Goal: Task Accomplishment & Management: Complete application form

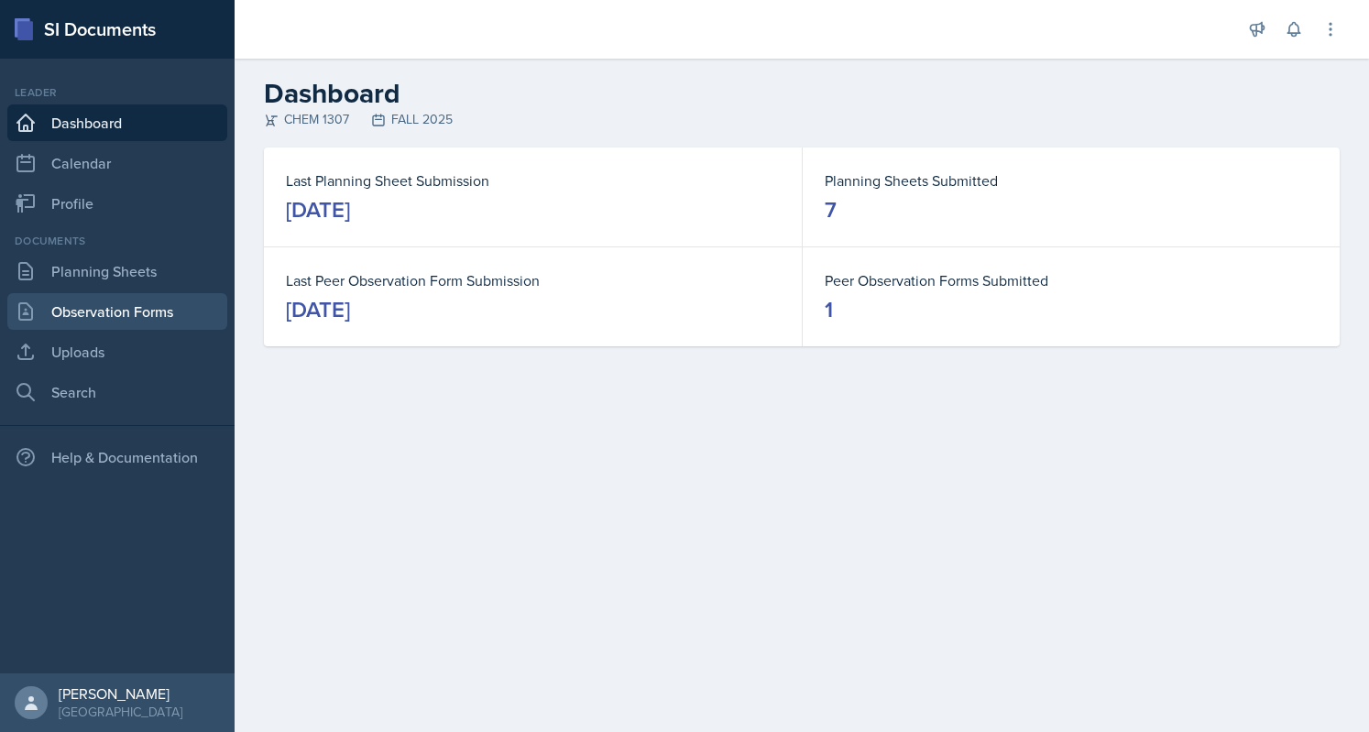
click at [117, 317] on link "Observation Forms" at bounding box center [117, 311] width 220 height 37
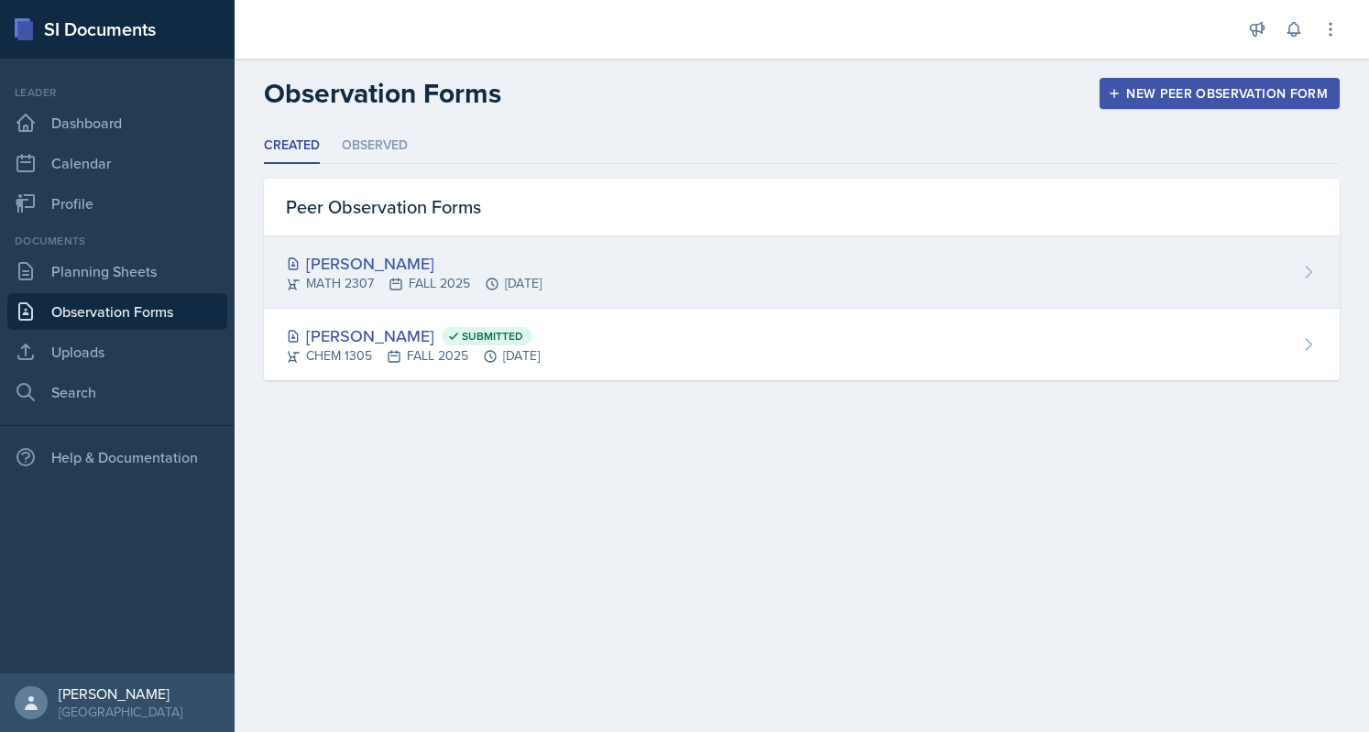
click at [610, 303] on div "[PERSON_NAME] MATH 2307 FALL 2025 [DATE]" at bounding box center [802, 272] width 1076 height 72
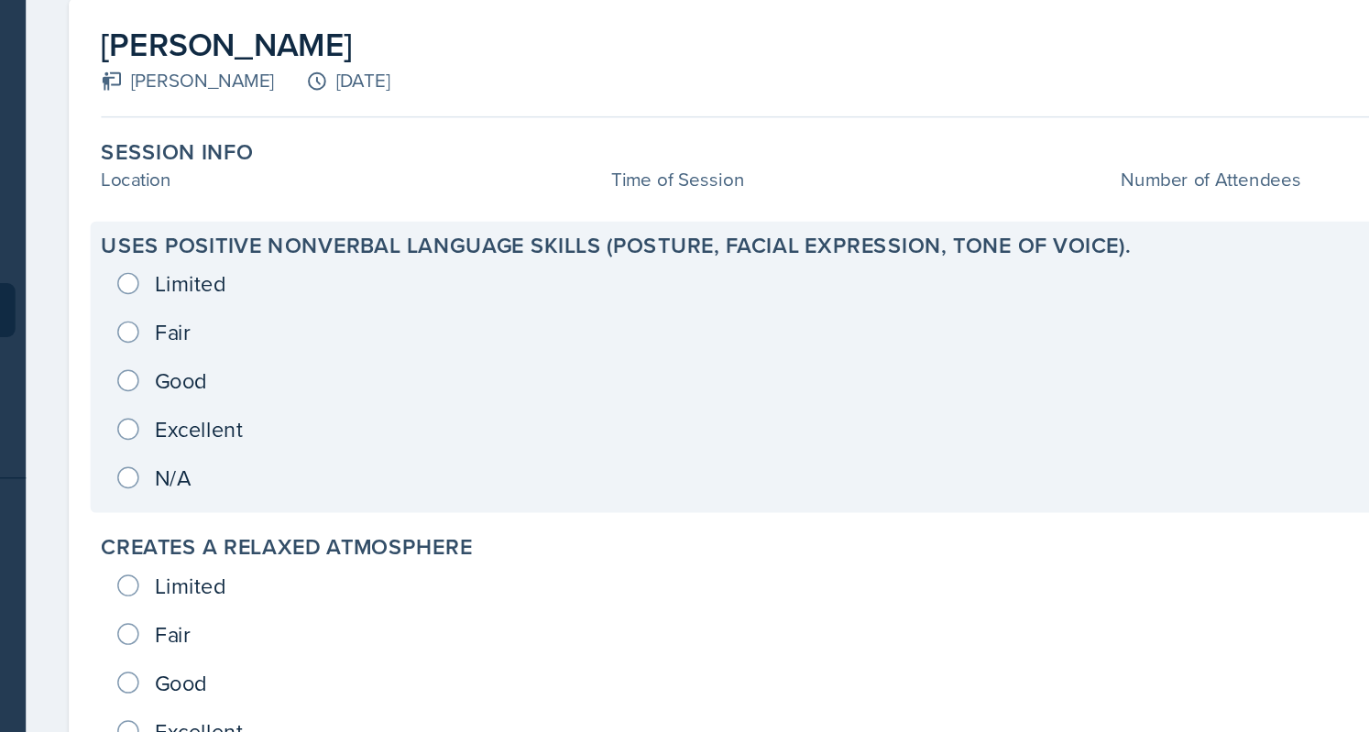
scroll to position [45, 0]
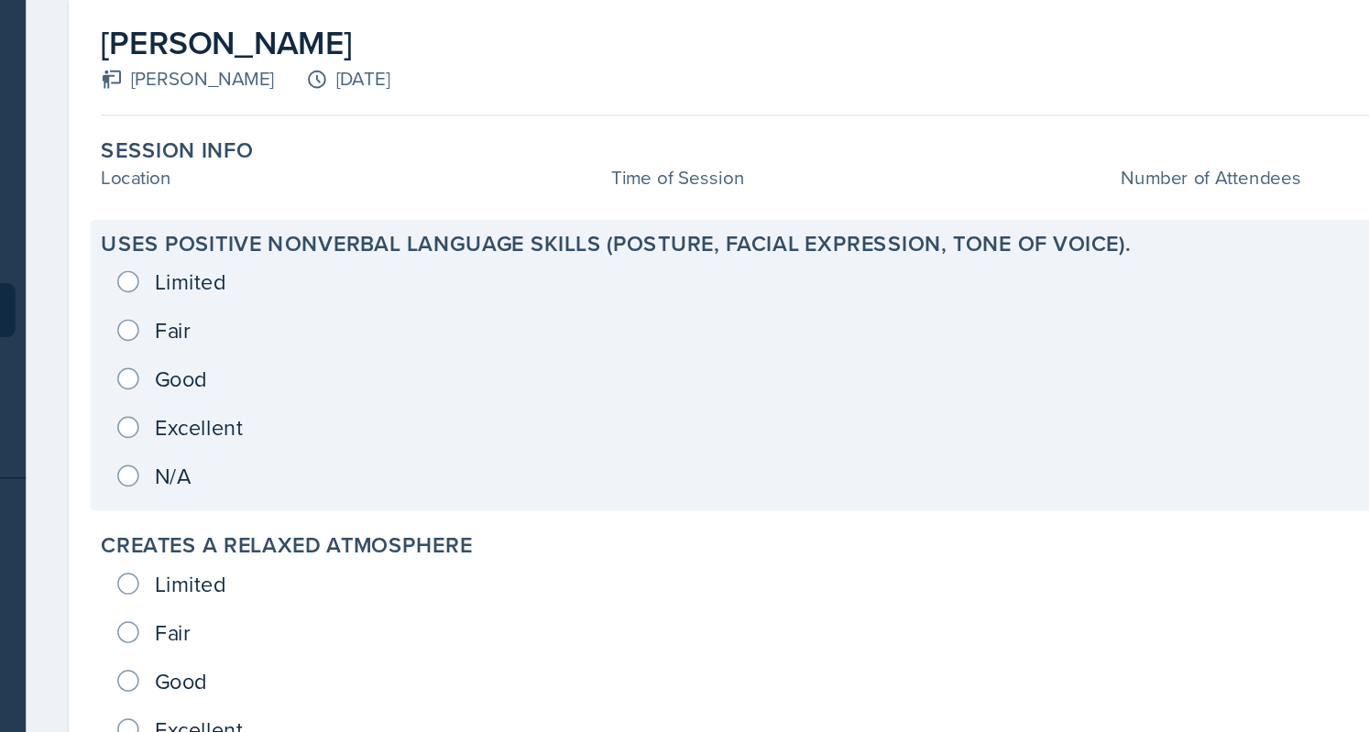
click at [328, 317] on div "Limited Fair Good Excellent N/A" at bounding box center [802, 358] width 1032 height 165
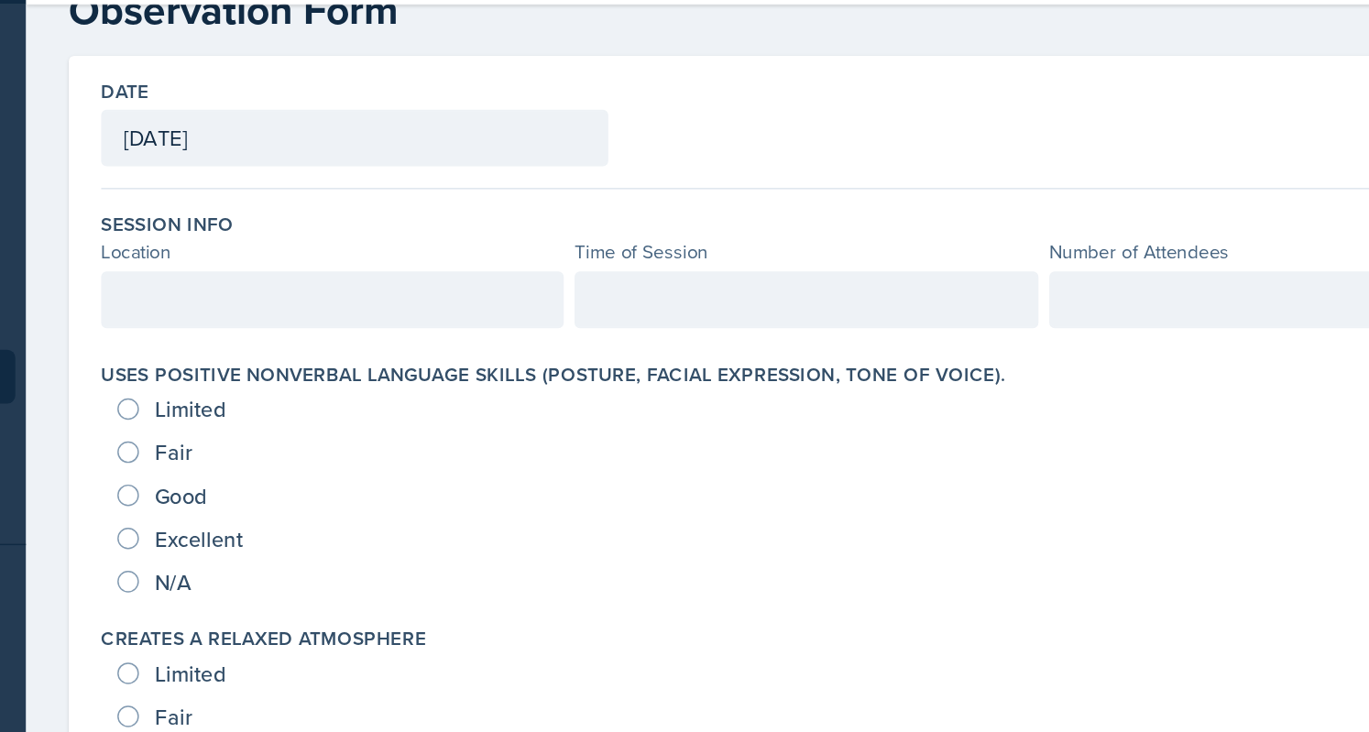
scroll to position [51, 0]
click at [305, 360] on input "Fair" at bounding box center [304, 362] width 15 height 15
radio input "true"
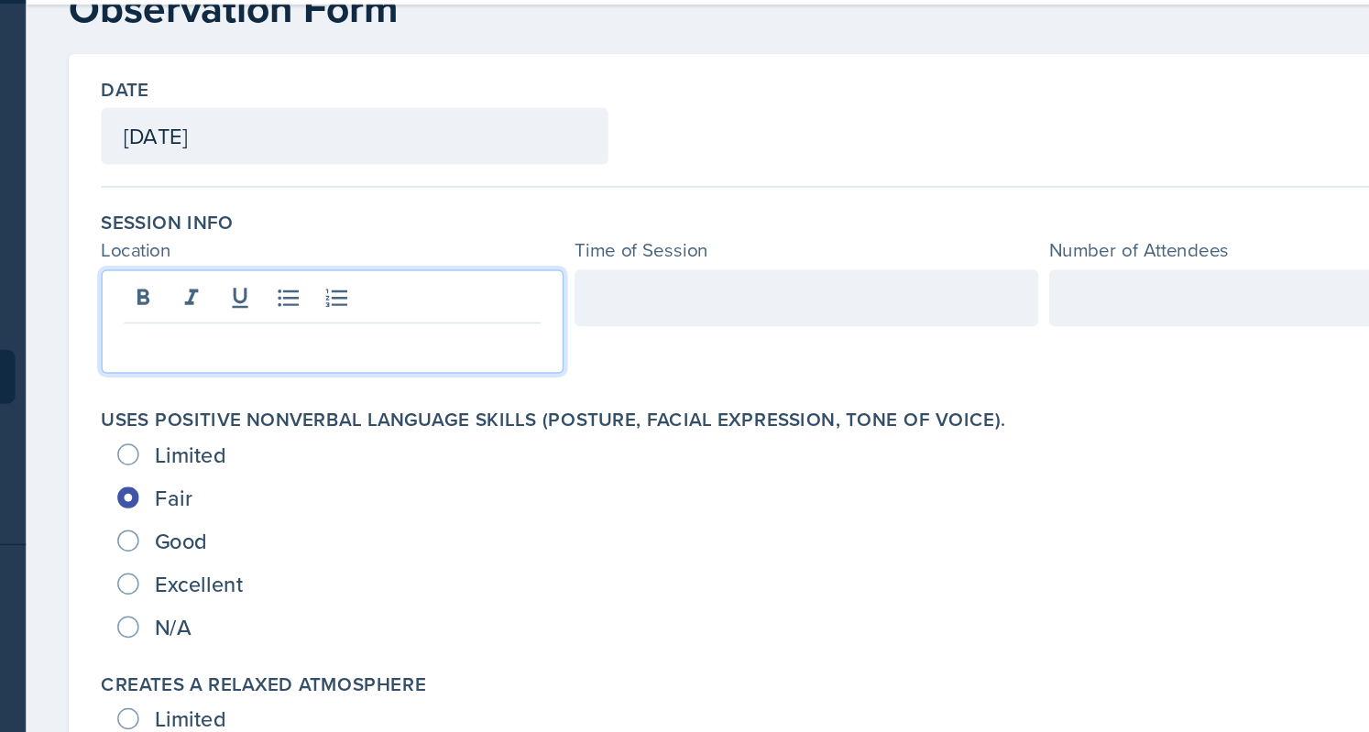
click at [411, 267] on div at bounding box center [443, 274] width 314 height 71
click at [665, 264] on div at bounding box center [765, 258] width 314 height 38
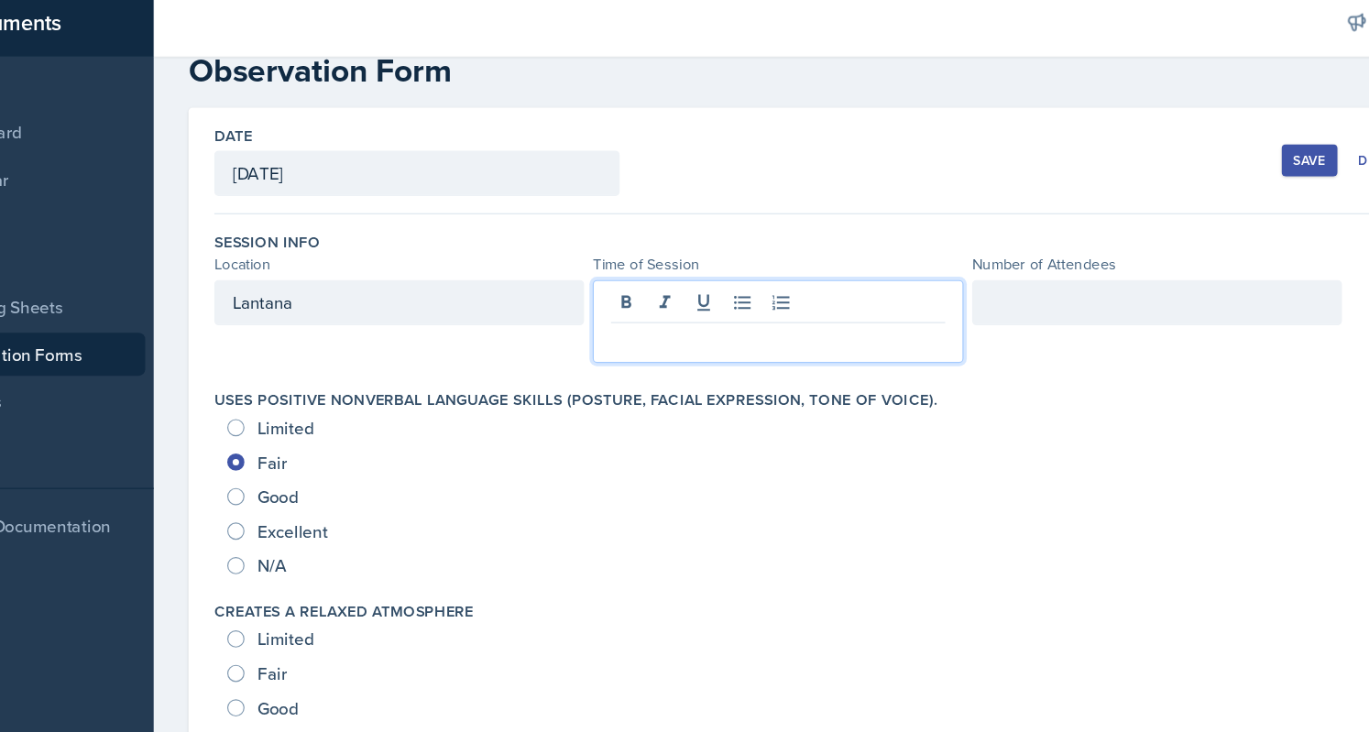
scroll to position [40, 0]
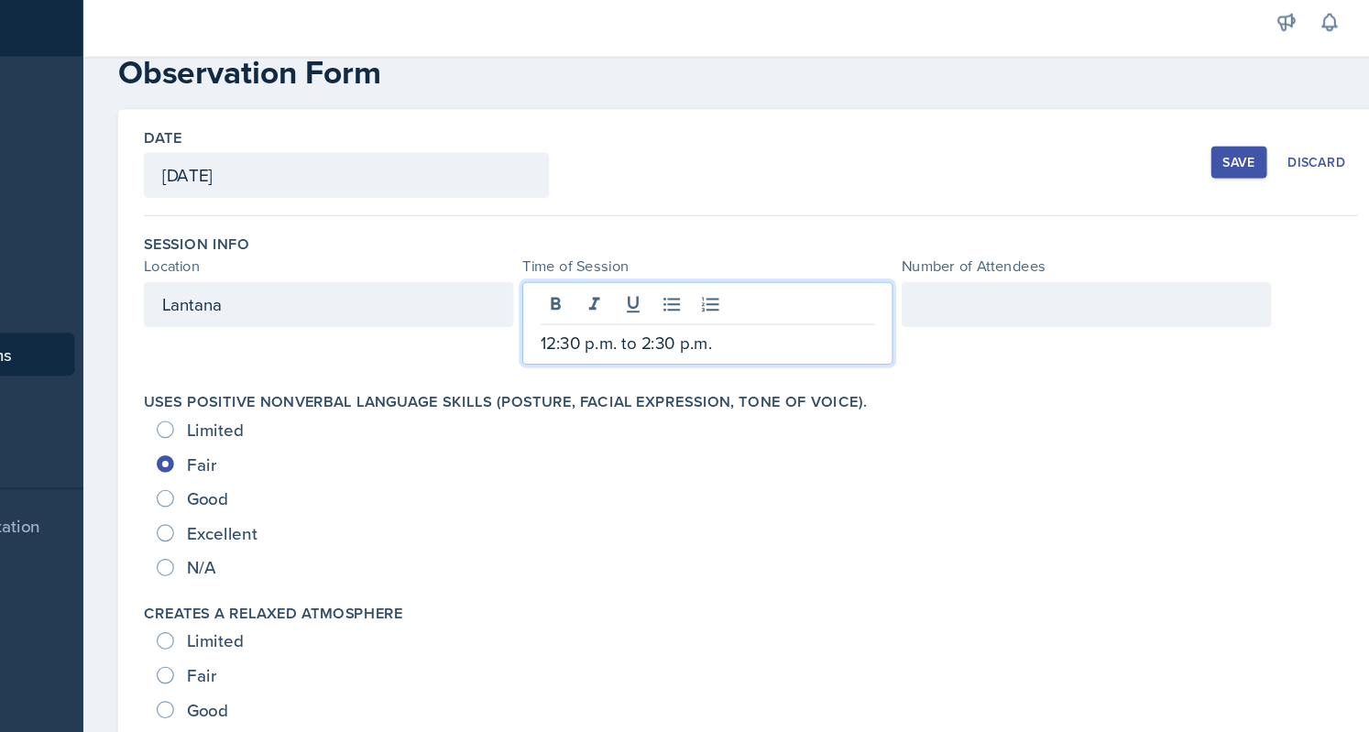
click at [1045, 273] on div at bounding box center [1087, 269] width 314 height 38
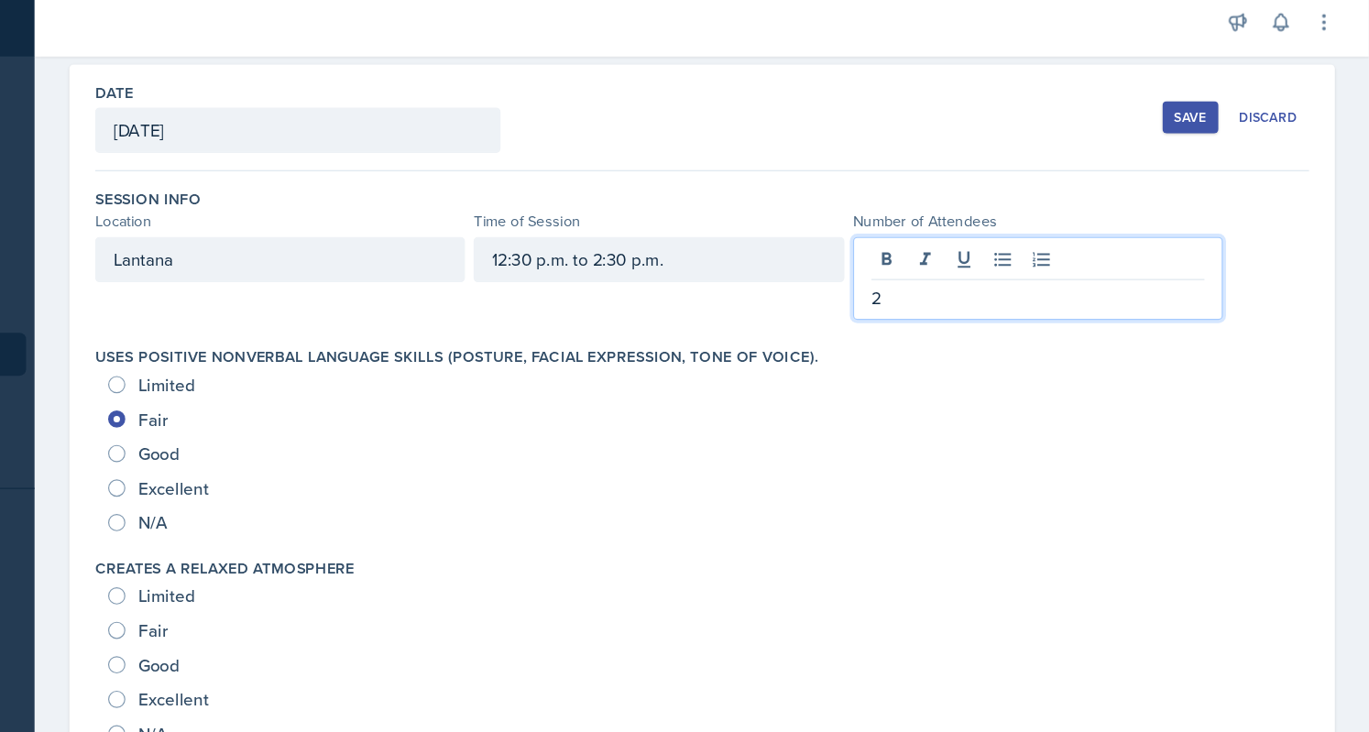
scroll to position [79, 0]
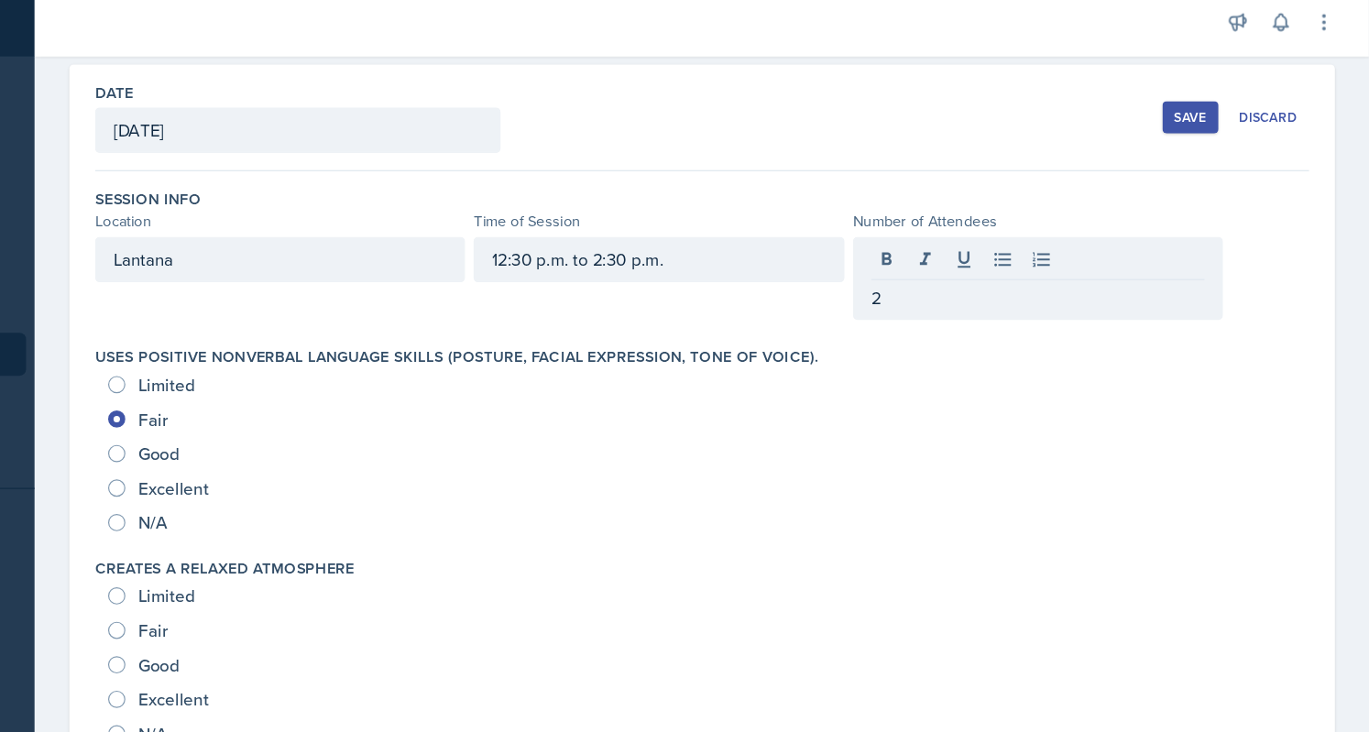
click at [471, 274] on div "Lantana" at bounding box center [443, 247] width 314 height 71
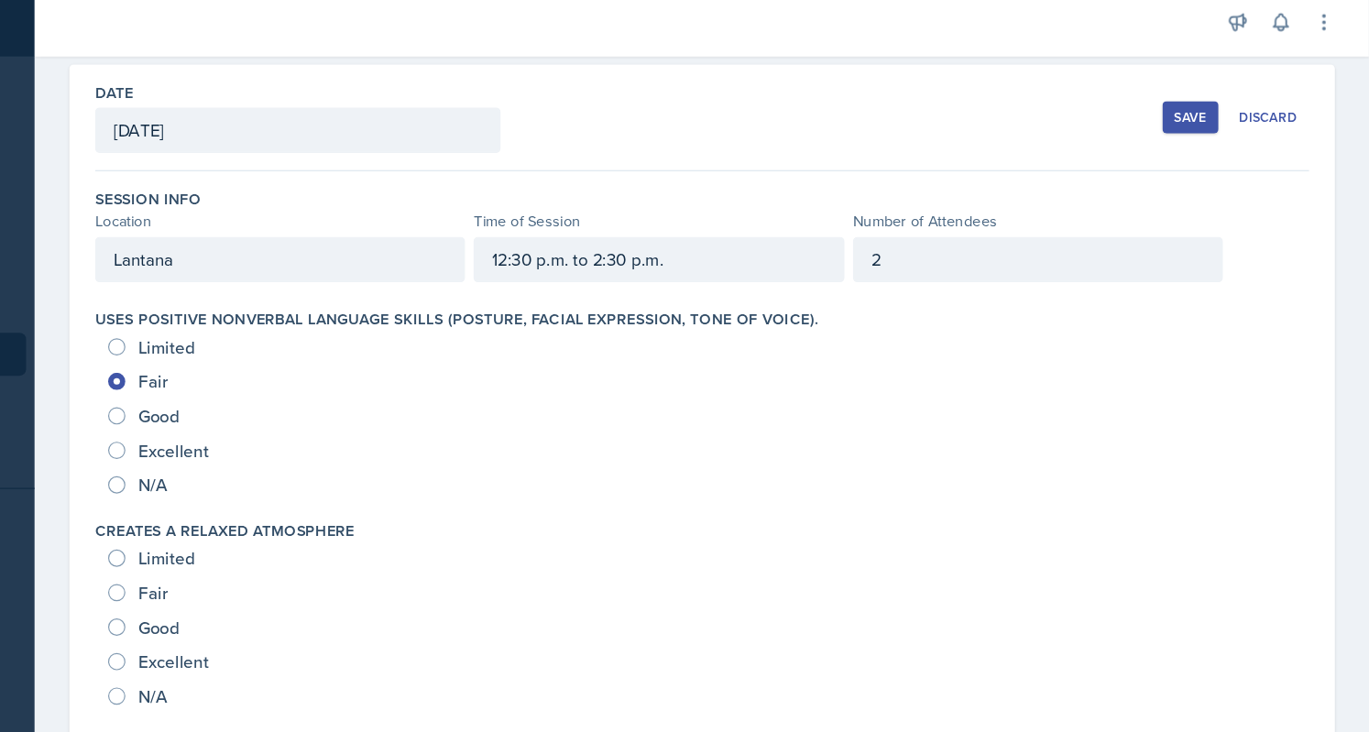
click at [1011, 223] on div "2" at bounding box center [1087, 231] width 314 height 38
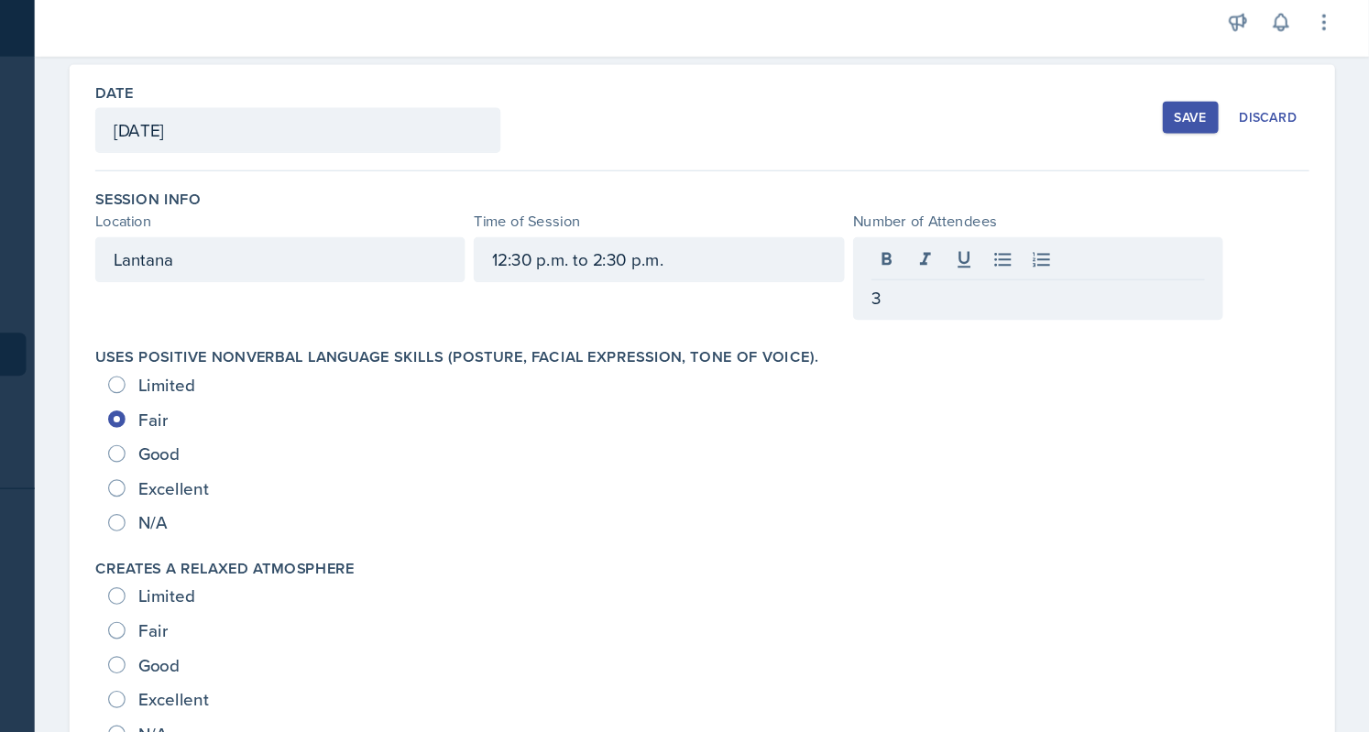
click at [945, 164] on div "Session Info Location Time of Session Number of Attendees Lantana 12:30 p.m. to…" at bounding box center [802, 230] width 1032 height 134
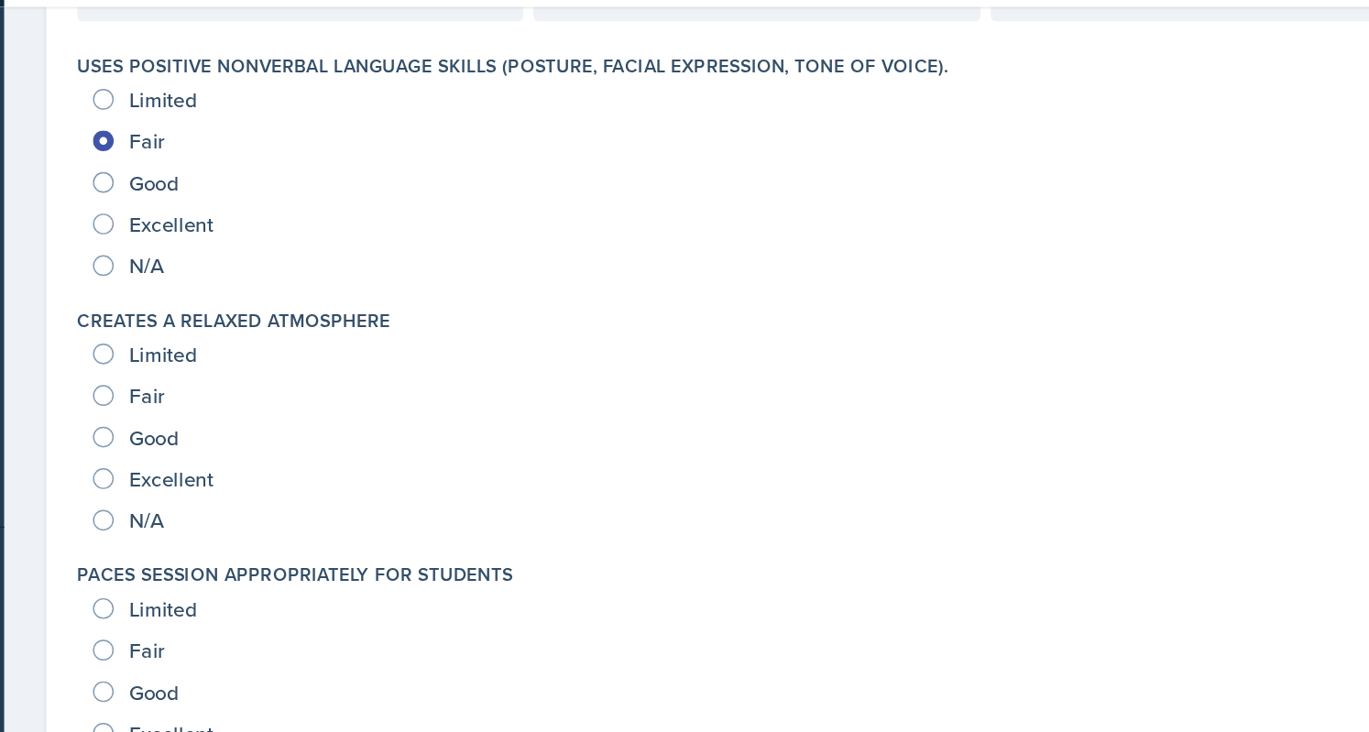
scroll to position [260, 0]
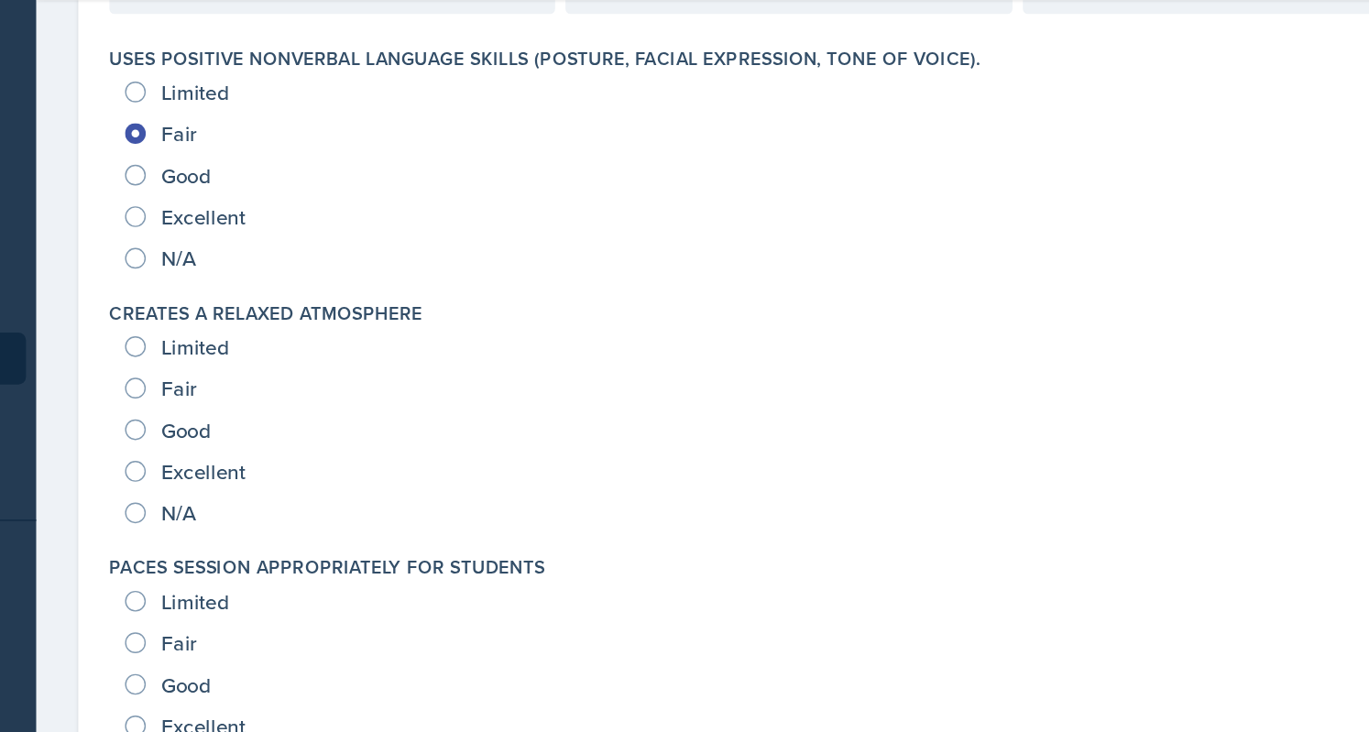
click at [333, 328] on span "Fair" at bounding box center [335, 332] width 25 height 18
click at [312, 328] on input "Fair" at bounding box center [304, 332] width 15 height 15
radio input "true"
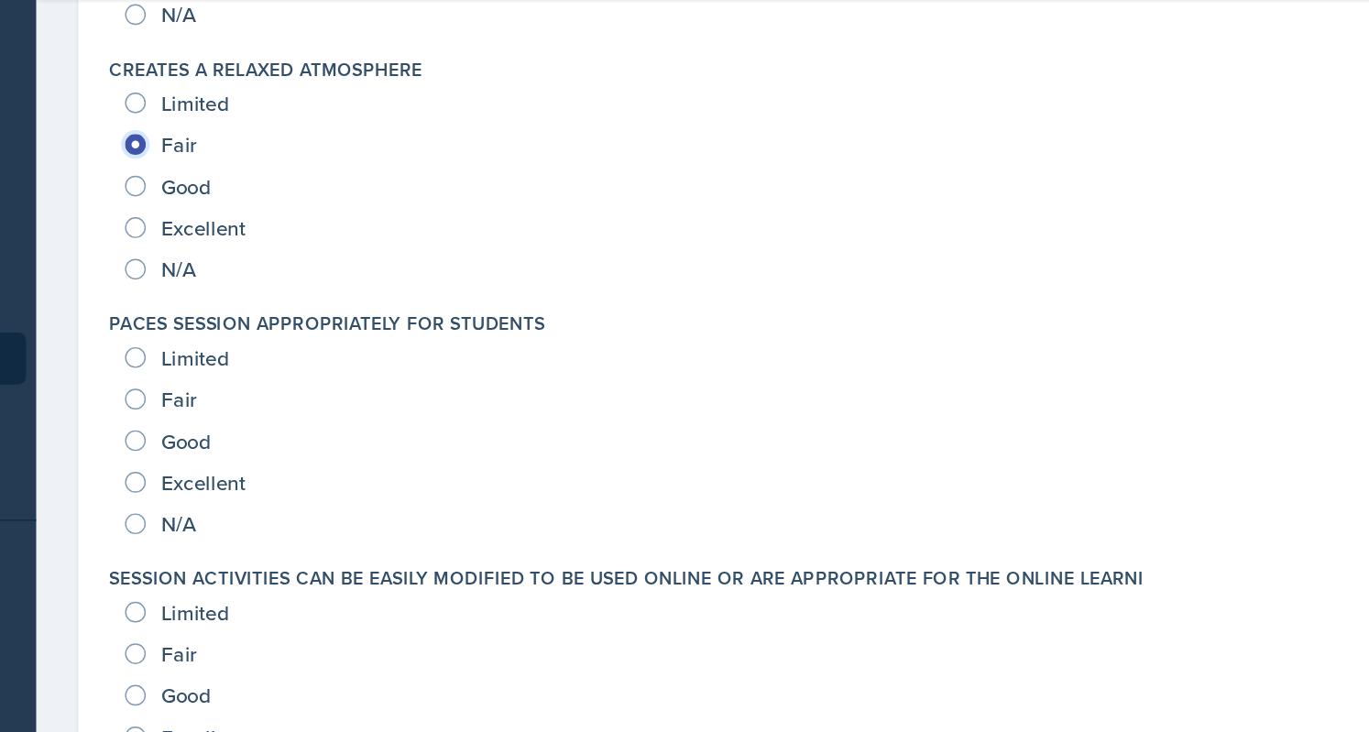
scroll to position [436, 0]
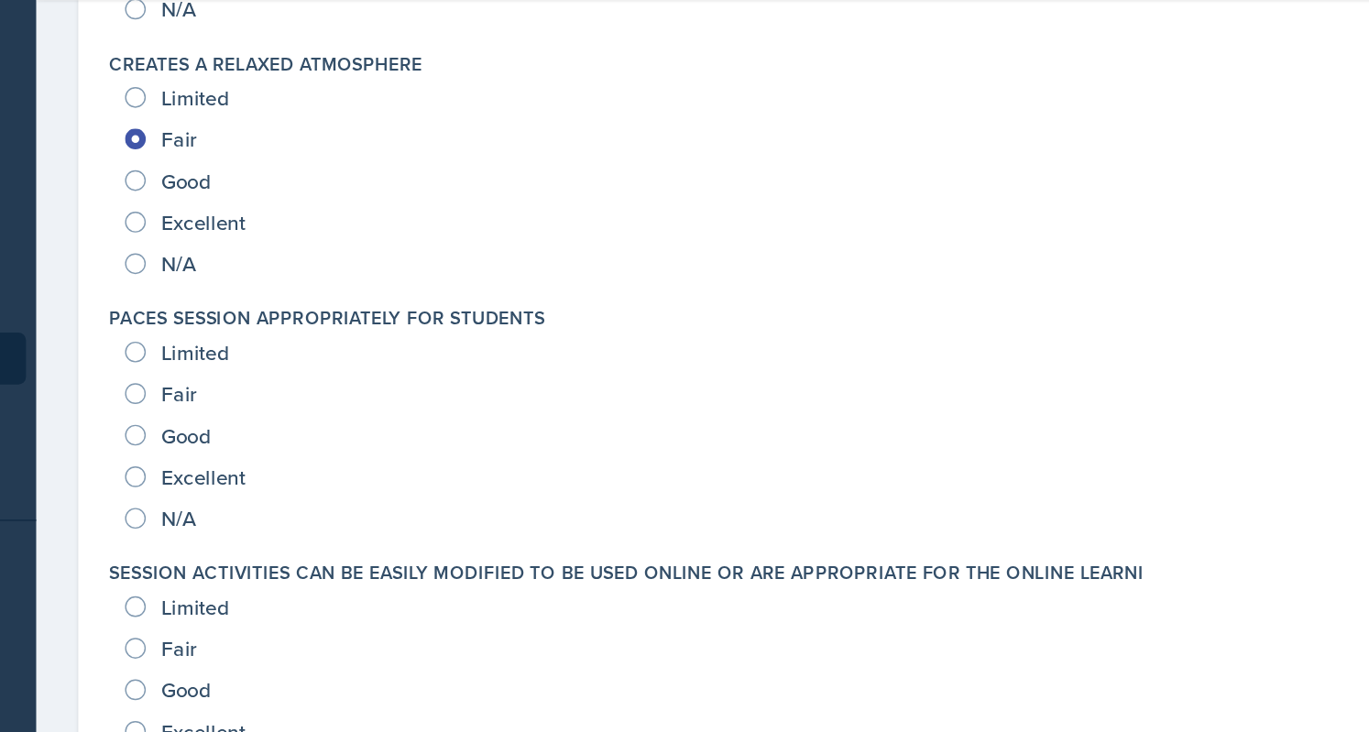
click at [330, 390] on span "Excellent" at bounding box center [353, 395] width 60 height 18
click at [312, 390] on input "Excellent" at bounding box center [304, 395] width 15 height 15
radio input "true"
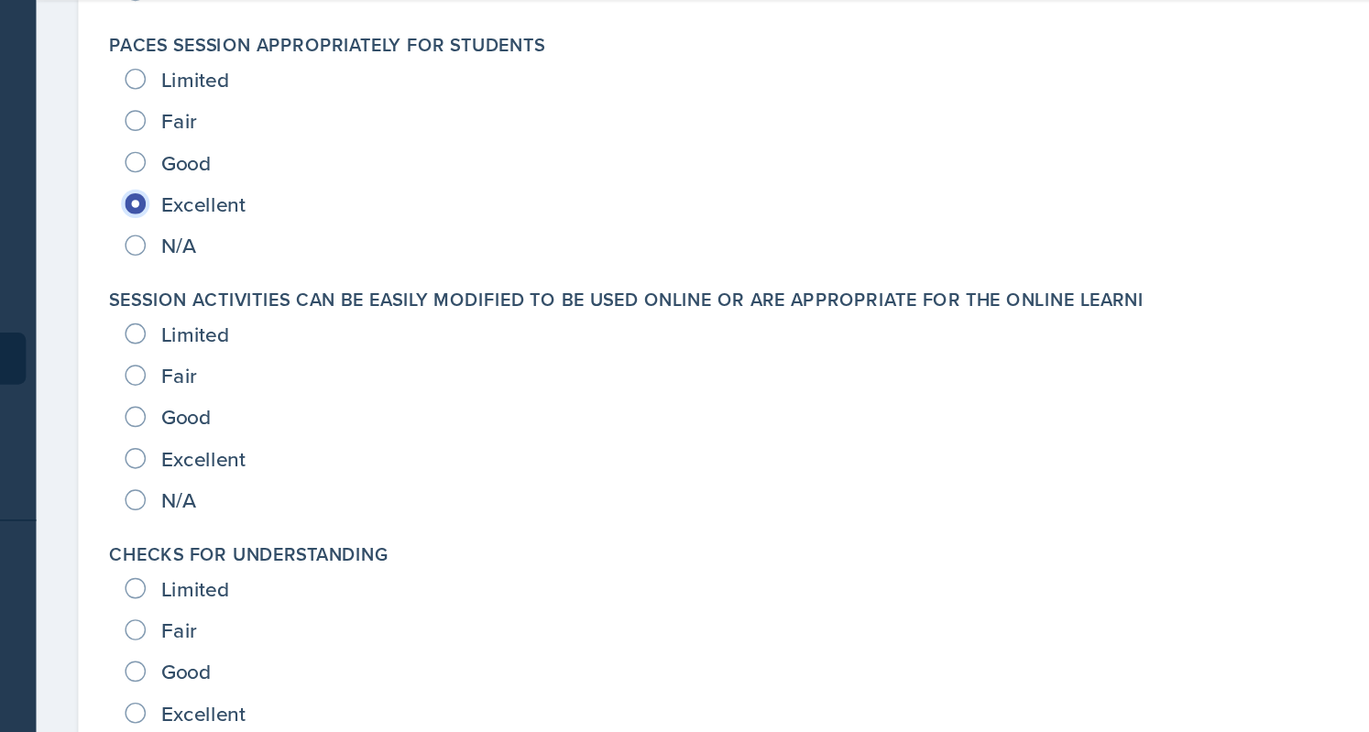
scroll to position [629, 0]
click at [334, 322] on span "Fair" at bounding box center [335, 323] width 25 height 18
click at [312, 322] on input "Fair" at bounding box center [304, 323] width 15 height 15
radio input "true"
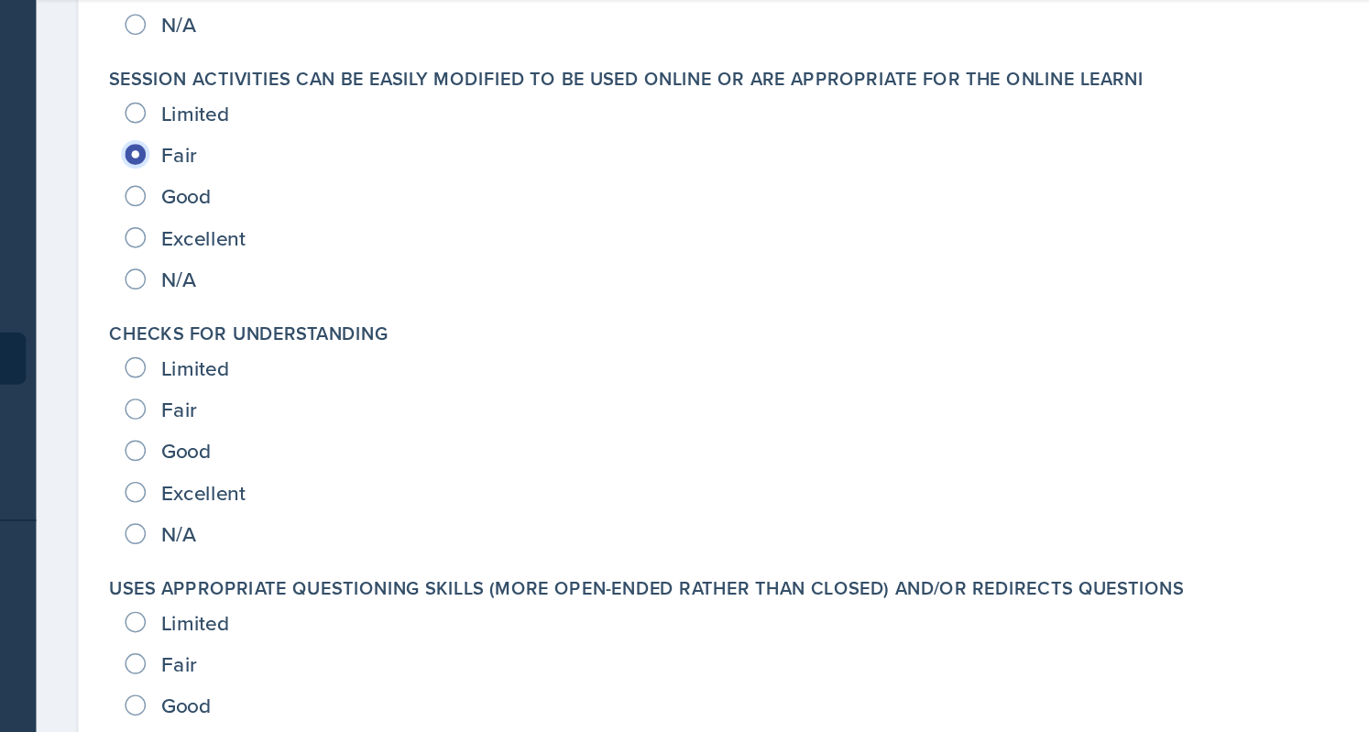
scroll to position [788, 0]
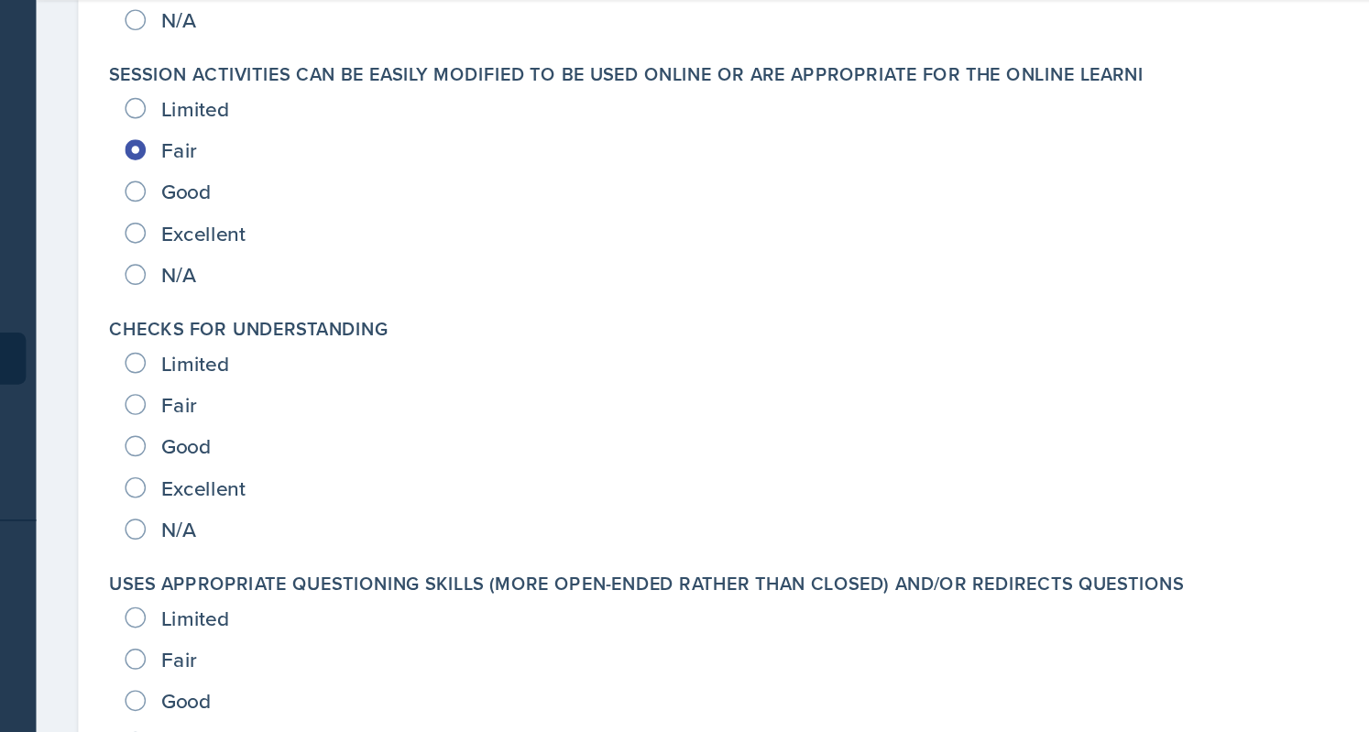
click at [328, 377] on span "Good" at bounding box center [340, 373] width 35 height 18
click at [312, 377] on input "Good" at bounding box center [304, 373] width 15 height 15
radio input "true"
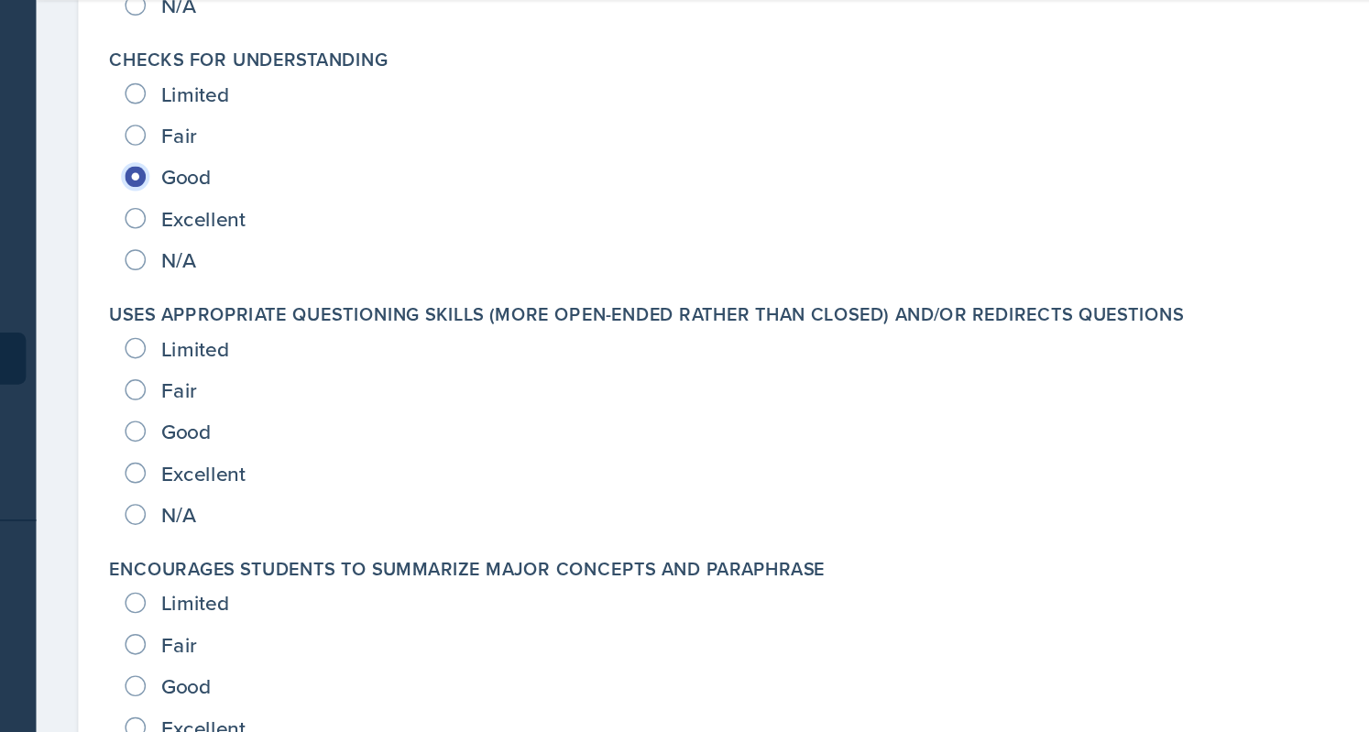
scroll to position [989, 0]
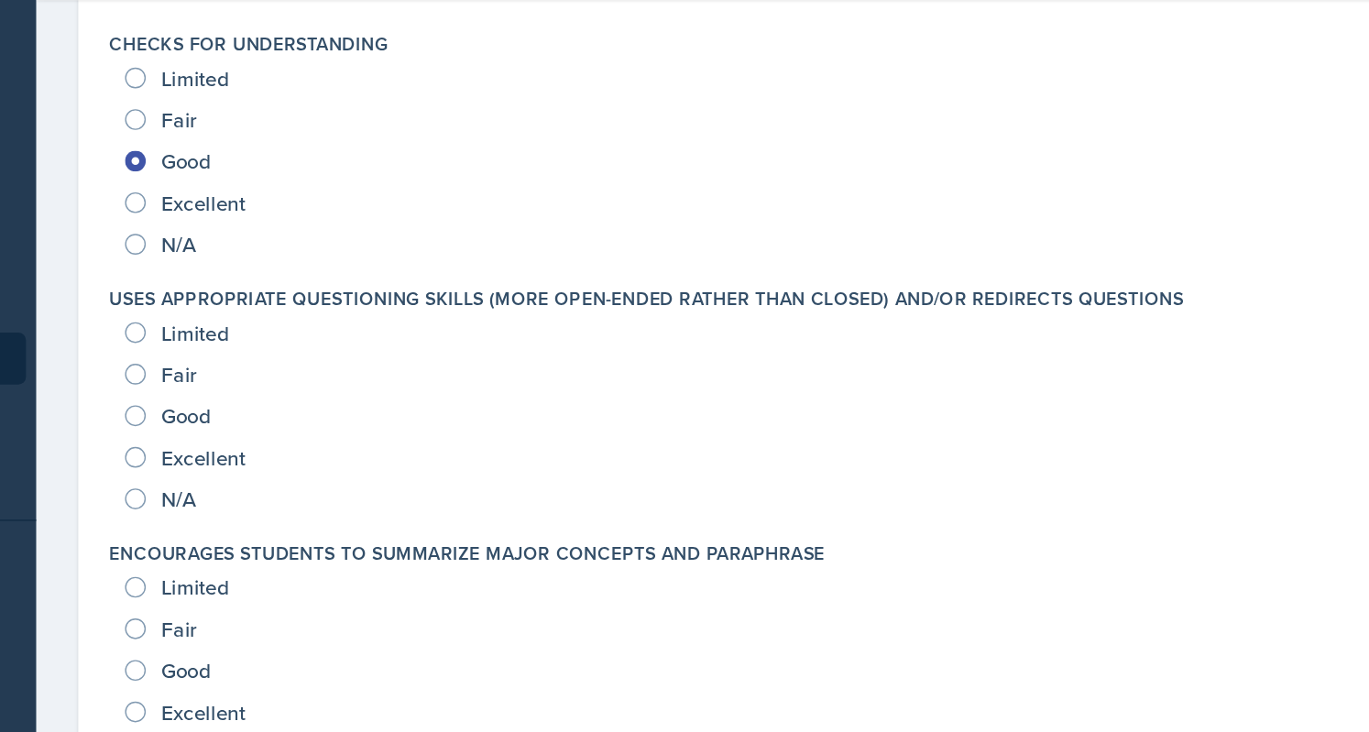
click at [315, 346] on div "Good" at bounding box center [329, 351] width 64 height 29
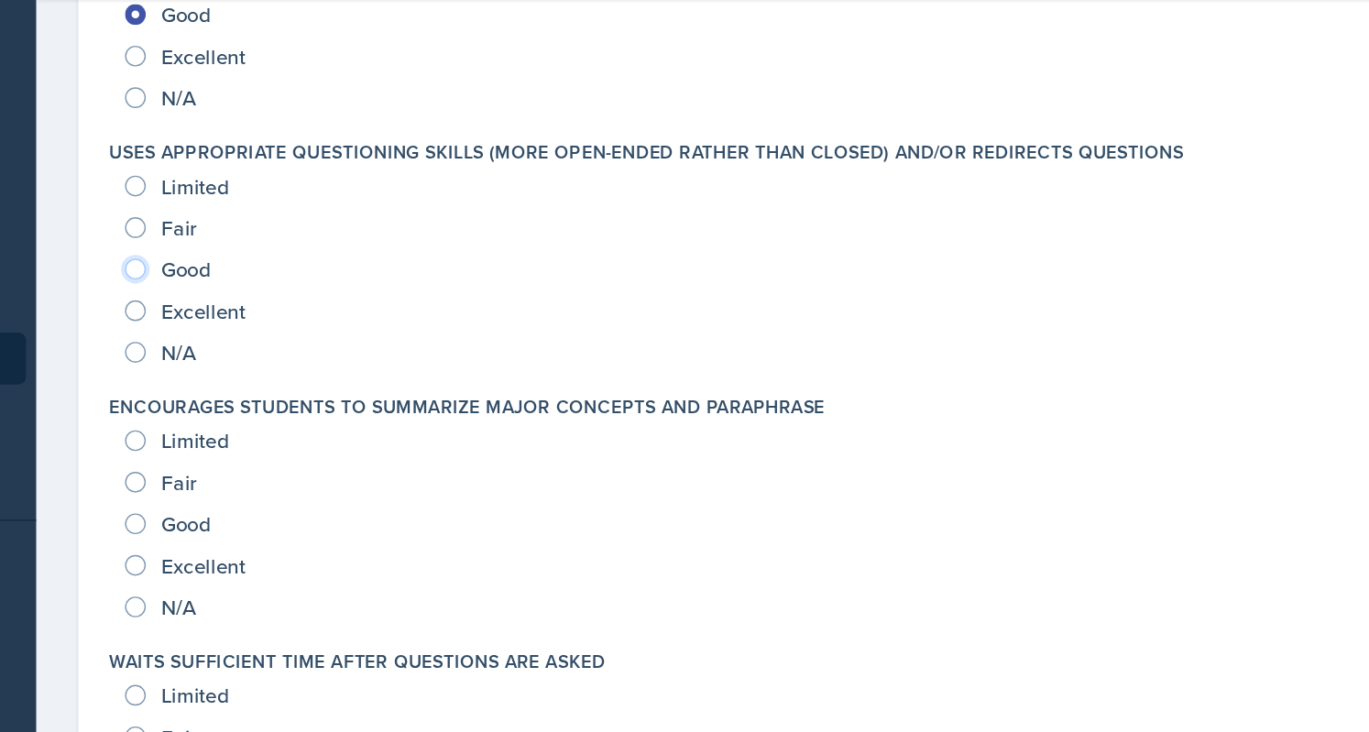
click at [306, 243] on input "Good" at bounding box center [304, 248] width 15 height 15
radio input "true"
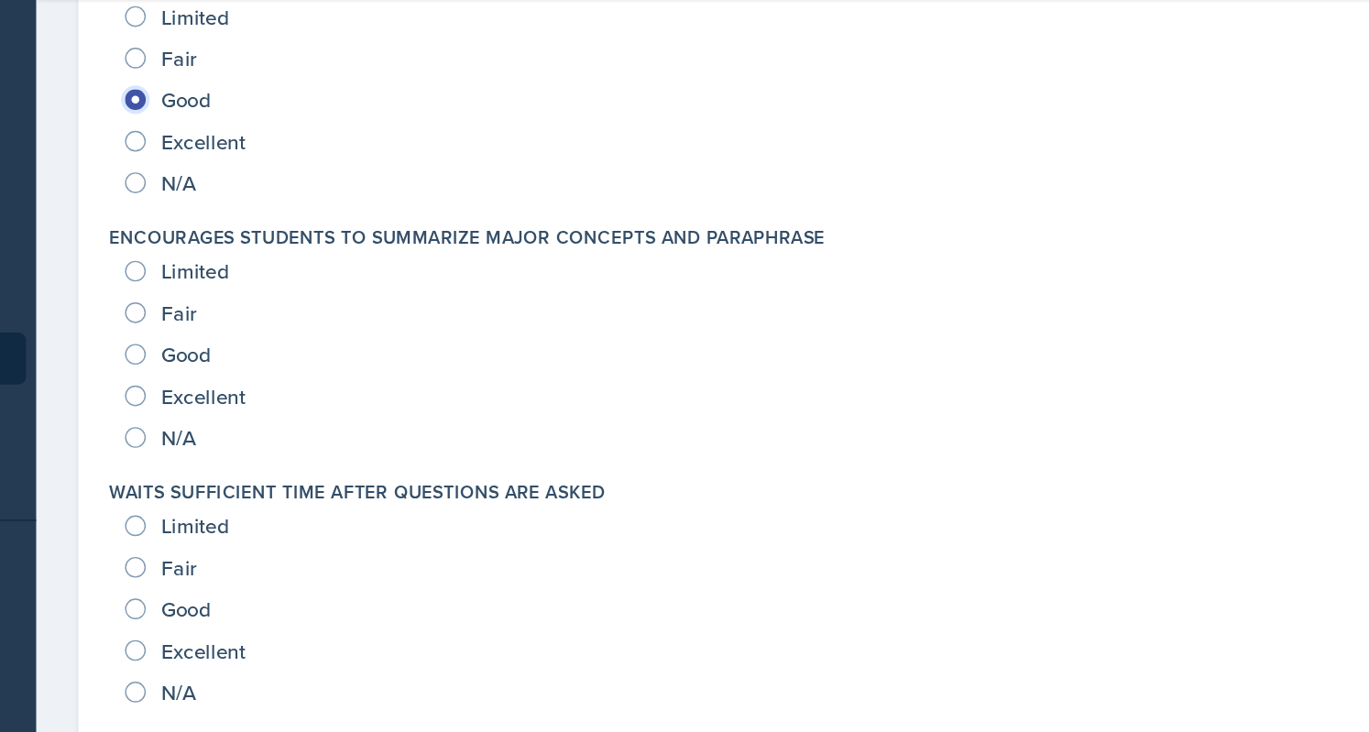
scroll to position [1212, 0]
click at [304, 308] on input "Good" at bounding box center [304, 309] width 15 height 15
radio input "true"
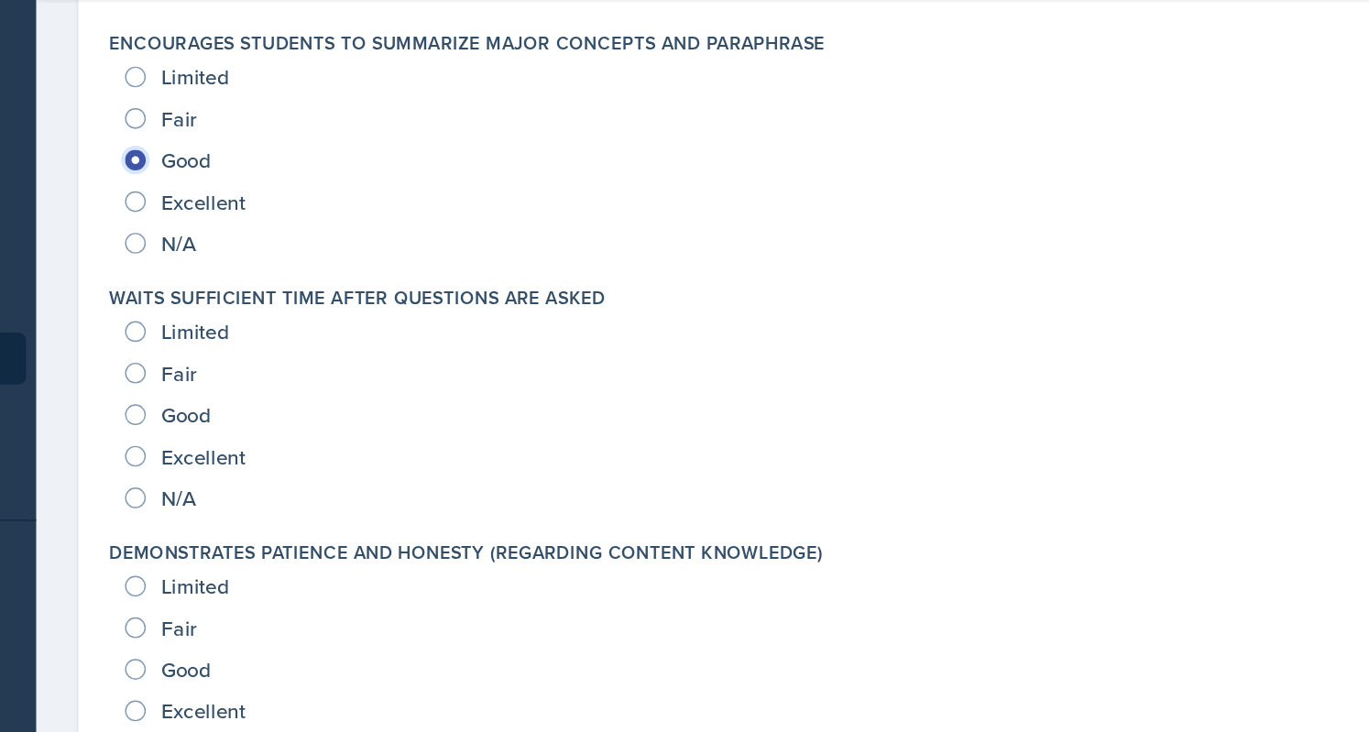
scroll to position [1352, 0]
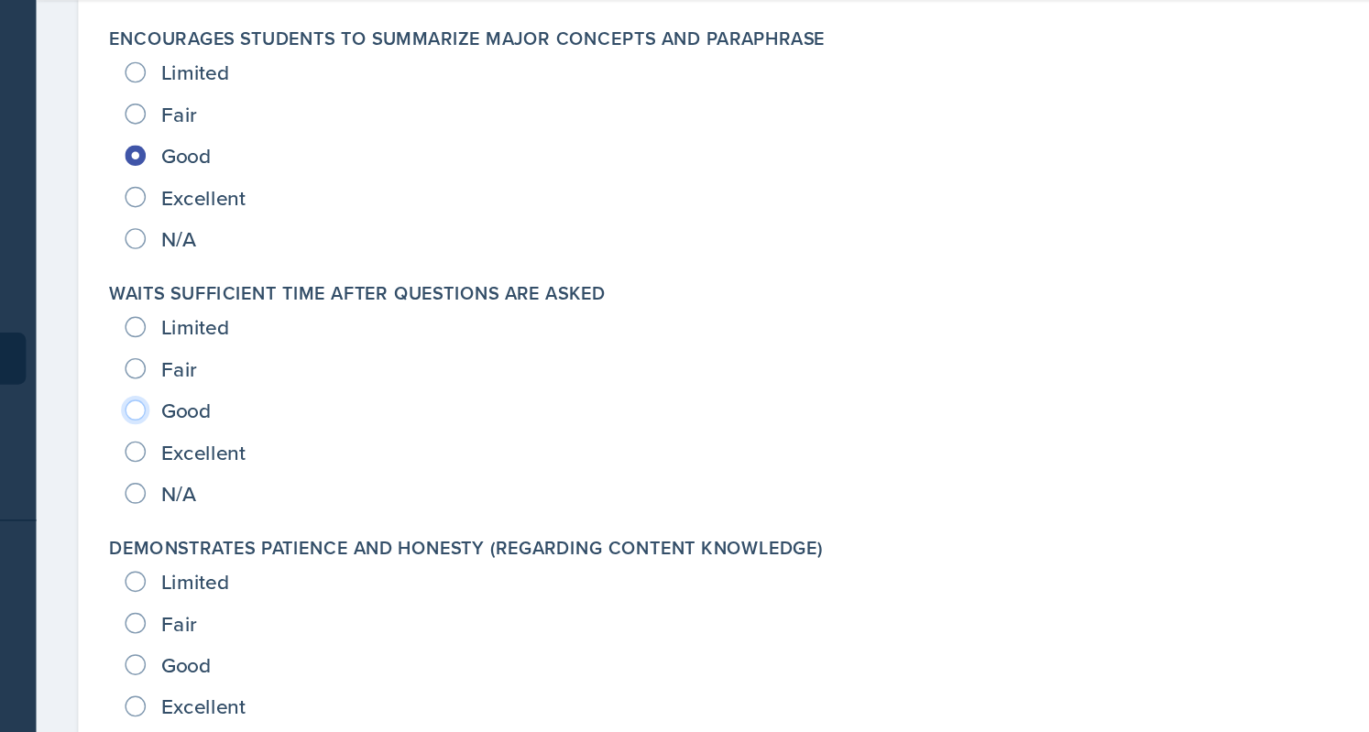
click at [304, 346] on input "Good" at bounding box center [304, 348] width 15 height 15
radio input "true"
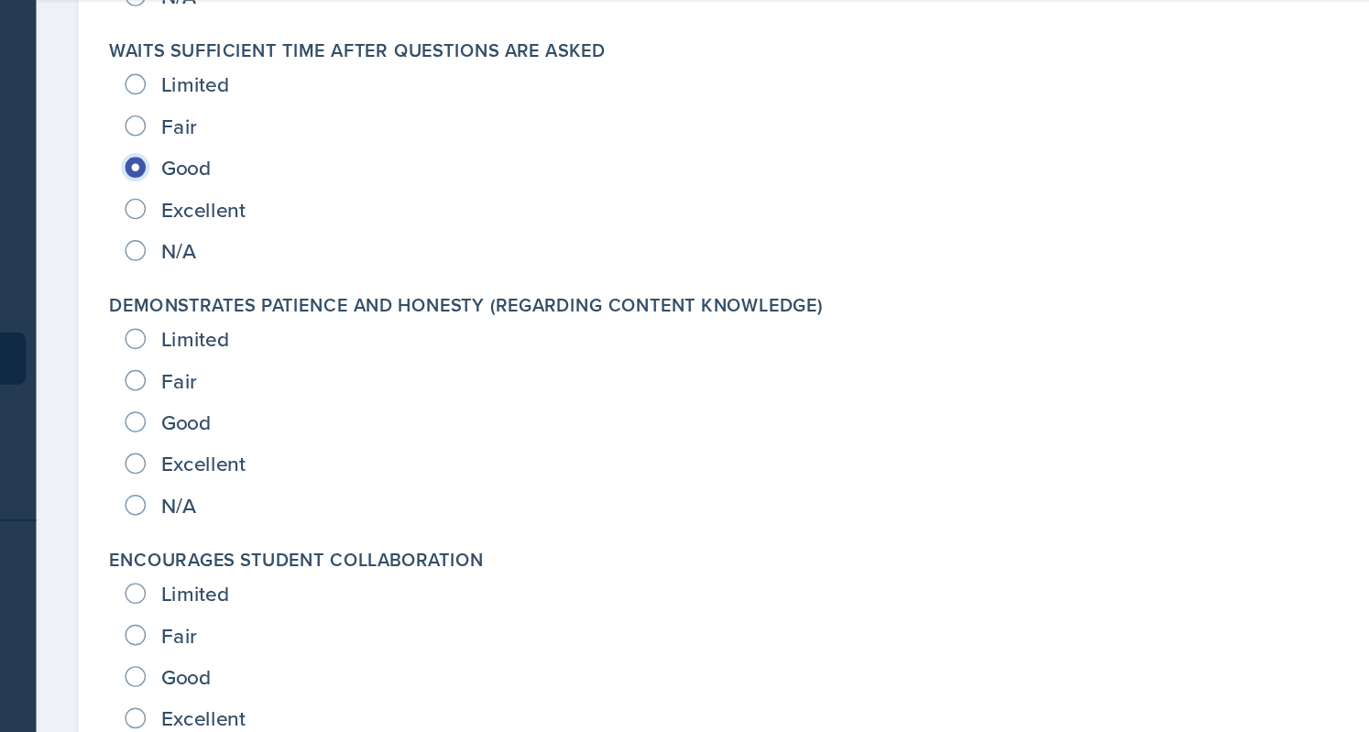
scroll to position [1523, 0]
click at [305, 354] on input "Good" at bounding box center [304, 356] width 15 height 15
radio input "true"
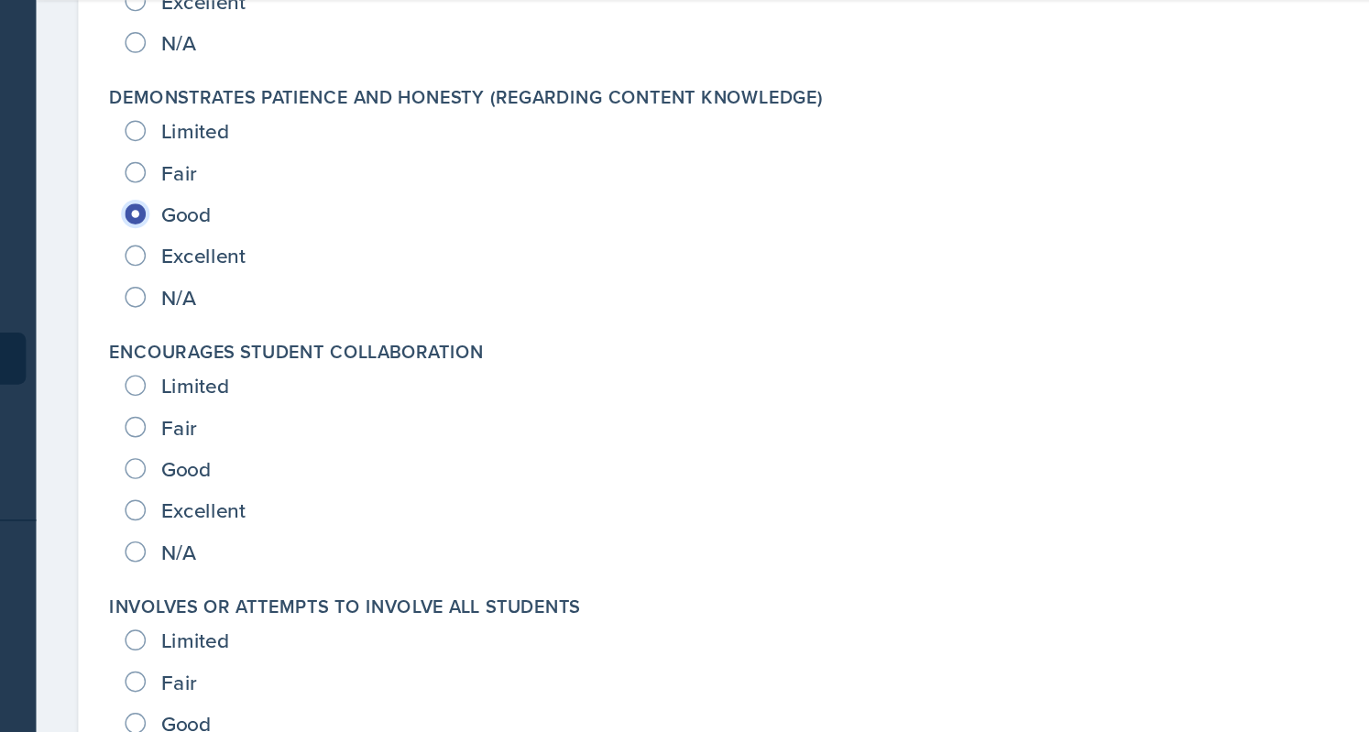
scroll to position [1671, 0]
click at [308, 382] on input "Good" at bounding box center [304, 388] width 15 height 15
radio input "true"
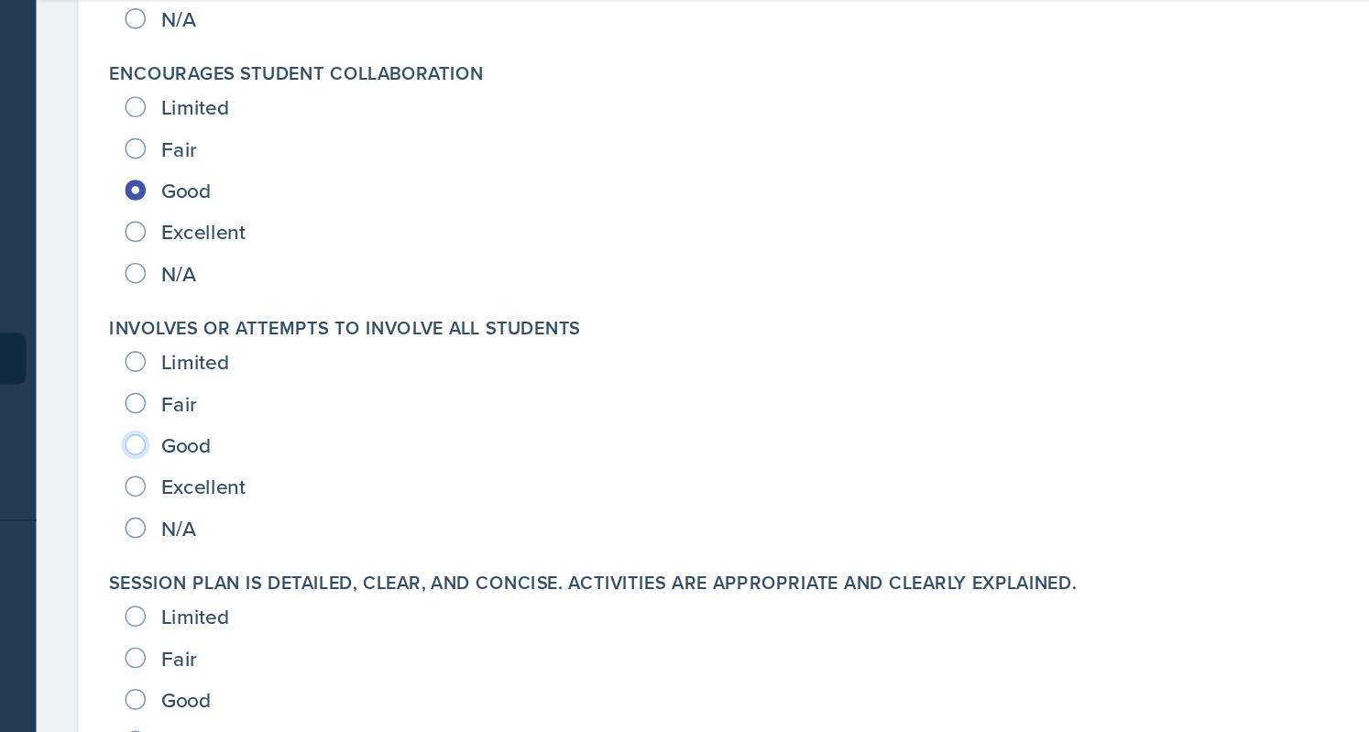
click at [306, 367] on input "Good" at bounding box center [304, 372] width 15 height 15
radio input "true"
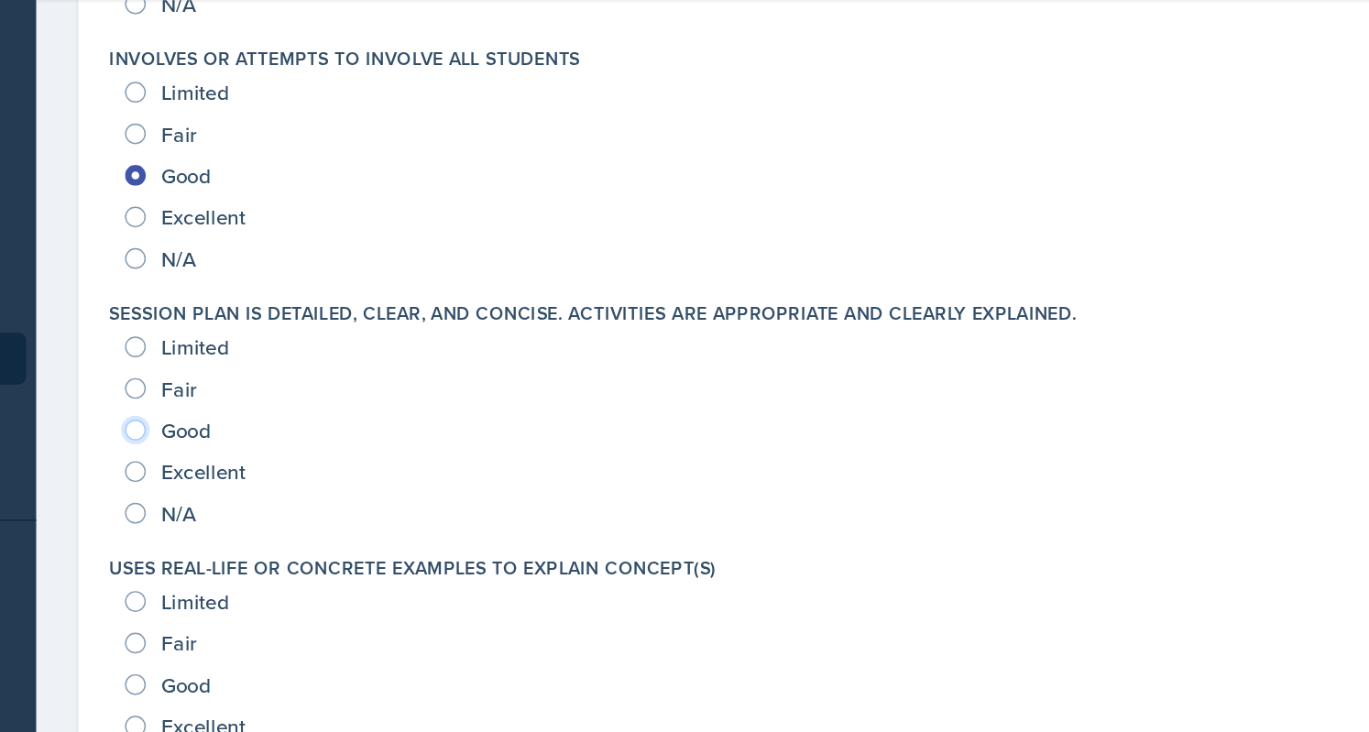
click at [302, 360] on input "Good" at bounding box center [304, 362] width 15 height 15
radio input "true"
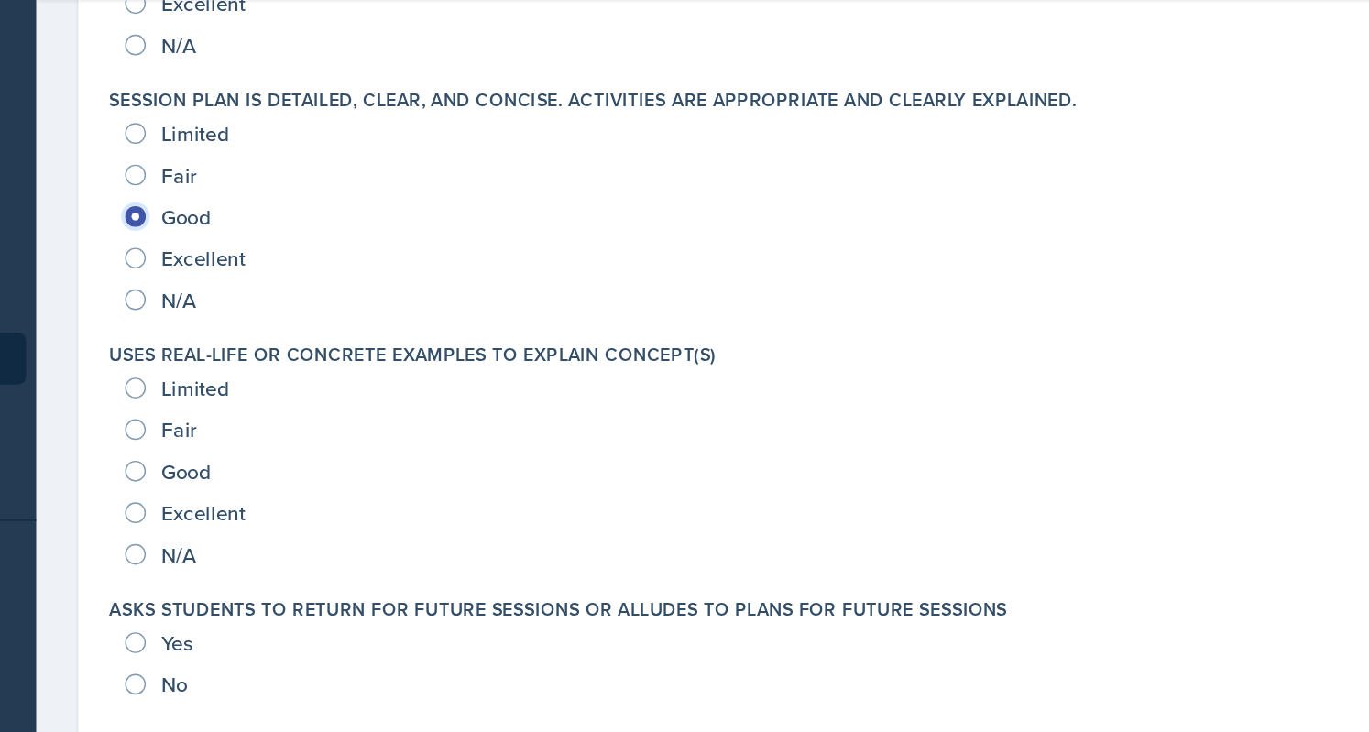
scroll to position [2208, 0]
click at [301, 419] on input "Excellent" at bounding box center [304, 419] width 15 height 15
radio input "true"
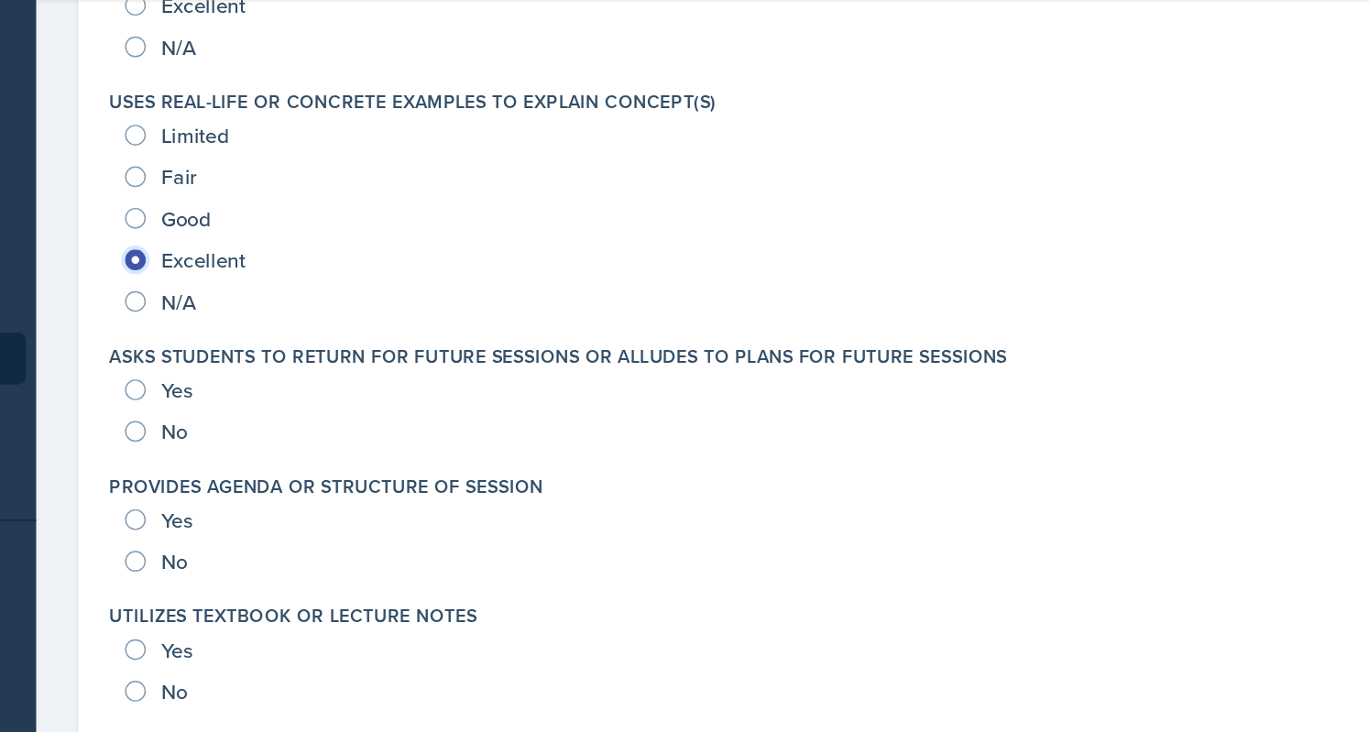
scroll to position [2386, 0]
click at [307, 336] on input "Yes" at bounding box center [304, 332] width 15 height 15
radio input "true"
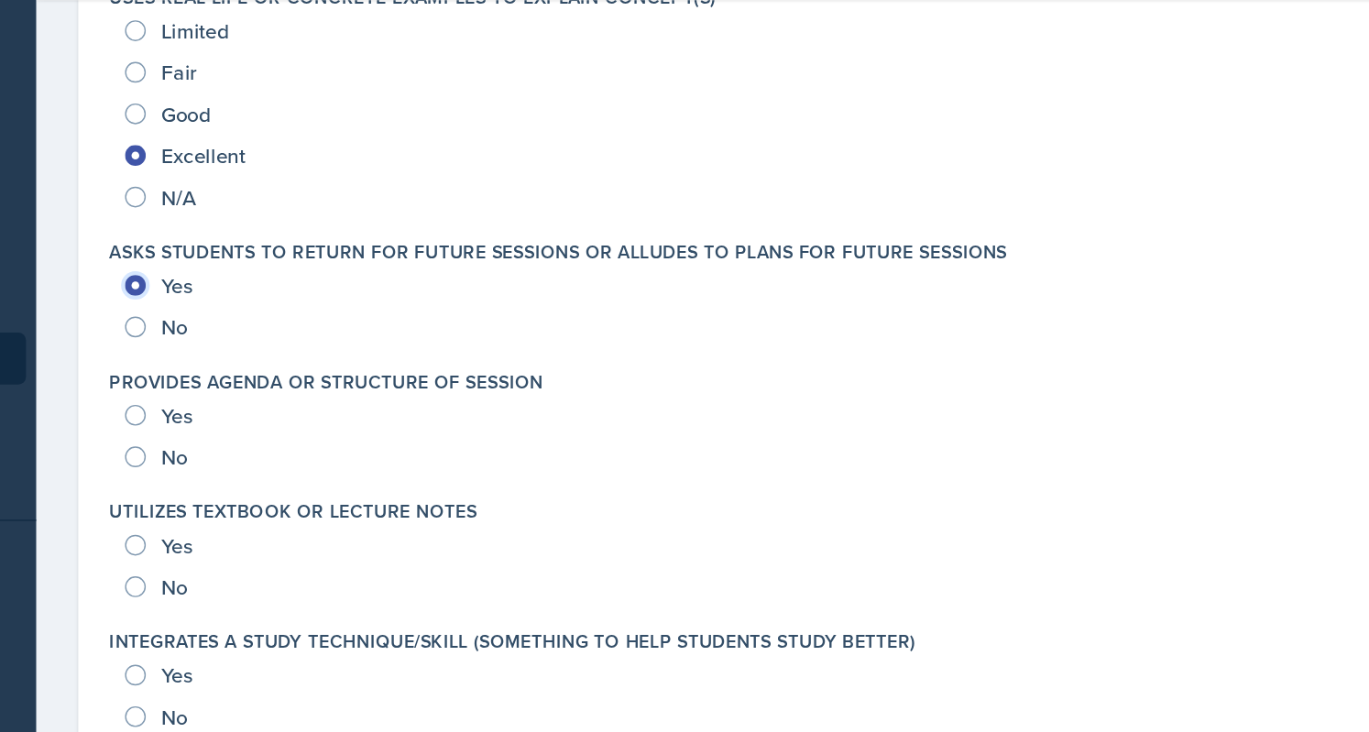
scroll to position [2460, 0]
click at [309, 345] on input "Yes" at bounding box center [304, 351] width 15 height 15
radio input "true"
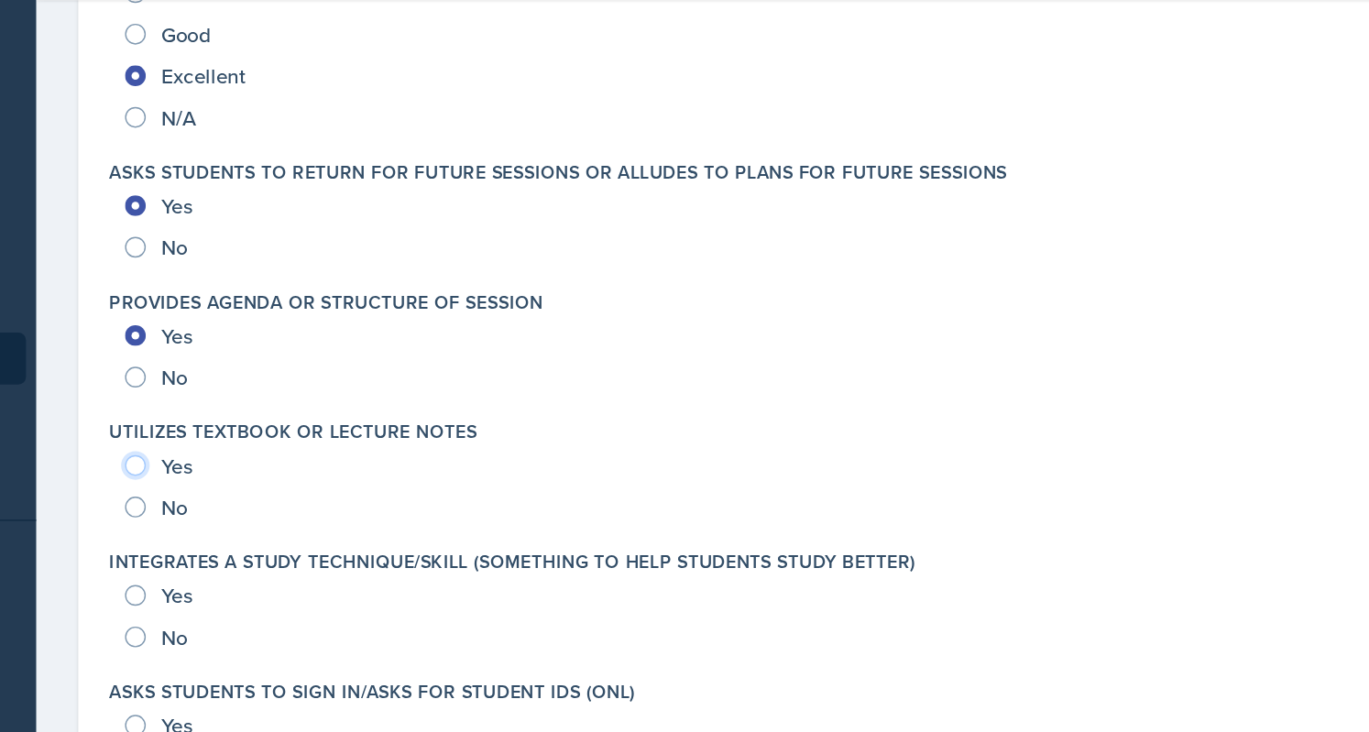
click at [300, 383] on input "Yes" at bounding box center [304, 386] width 15 height 15
radio input "true"
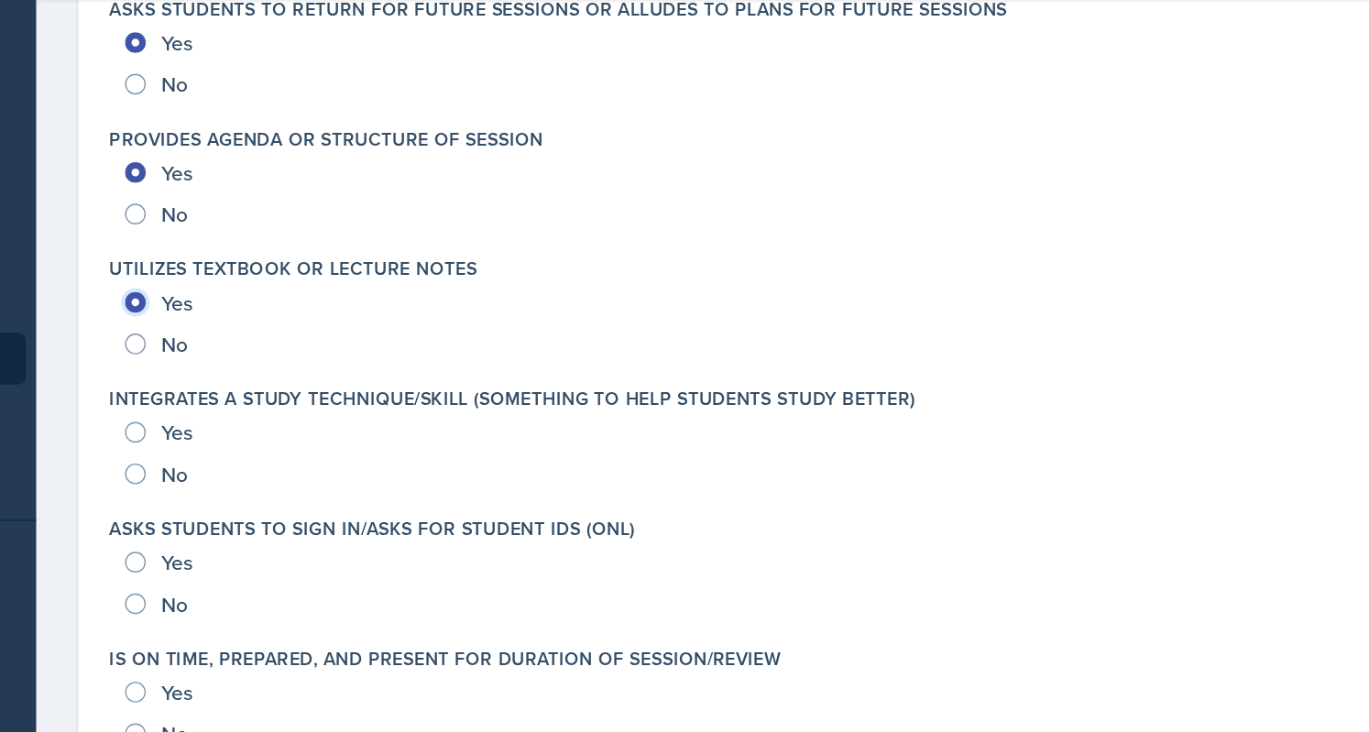
scroll to position [2630, 0]
click at [299, 359] on input "Yes" at bounding box center [304, 363] width 15 height 15
radio input "true"
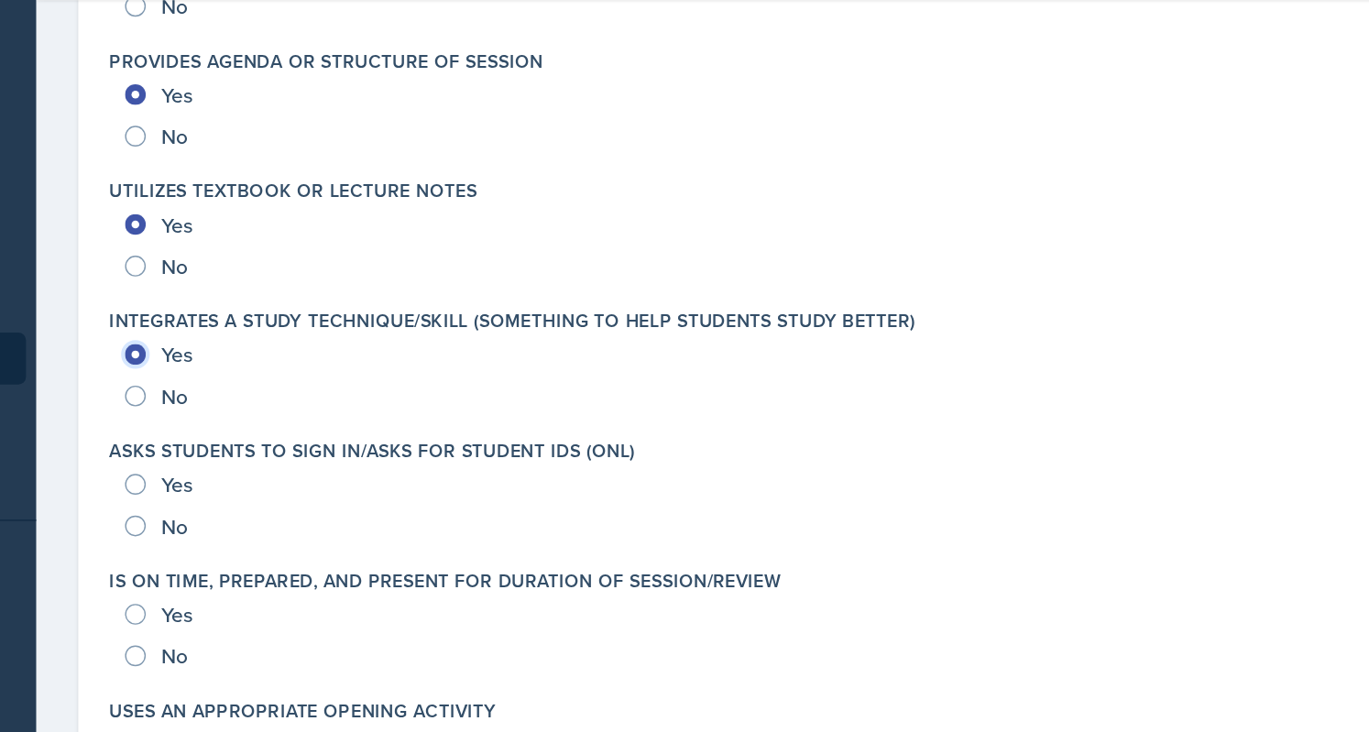
scroll to position [2685, 0]
click at [304, 398] on input "Yes" at bounding box center [304, 400] width 15 height 15
radio input "true"
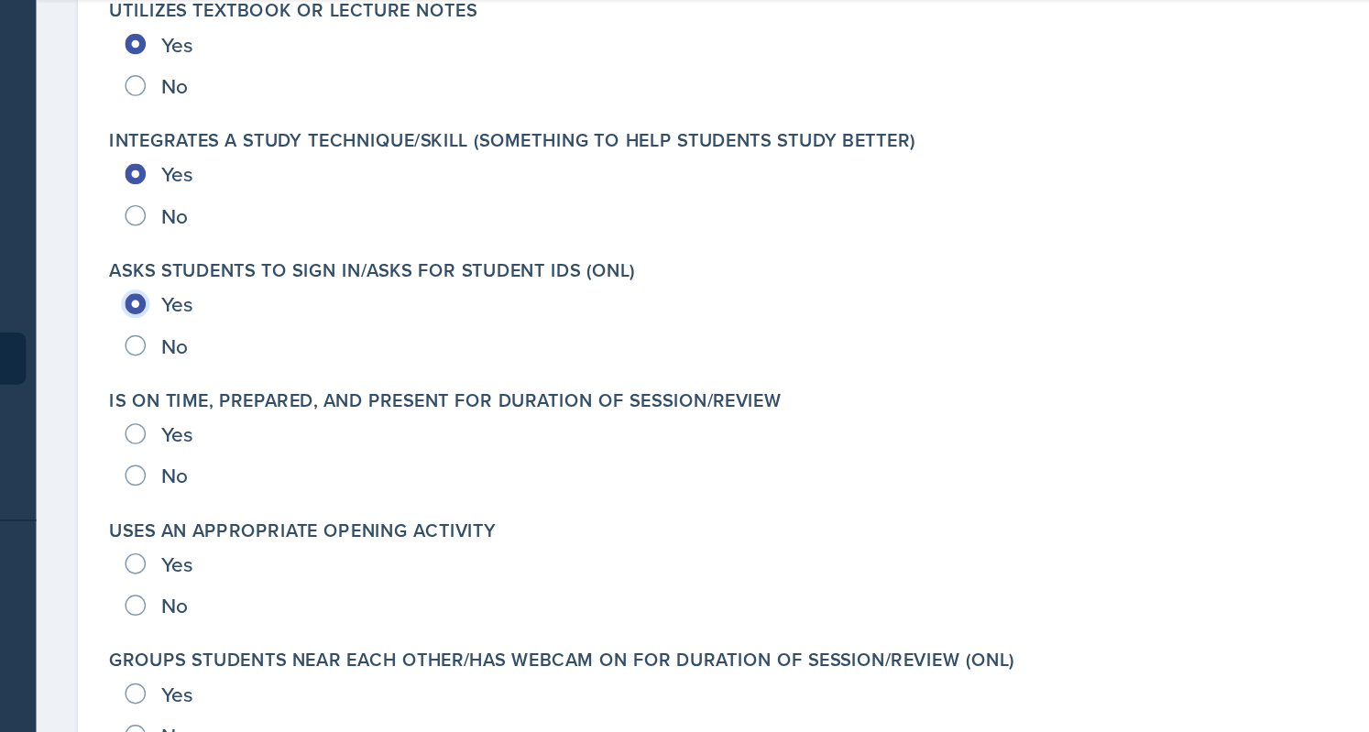
scroll to position [2813, 0]
click at [301, 361] on input "Yes" at bounding box center [304, 363] width 15 height 15
radio input "true"
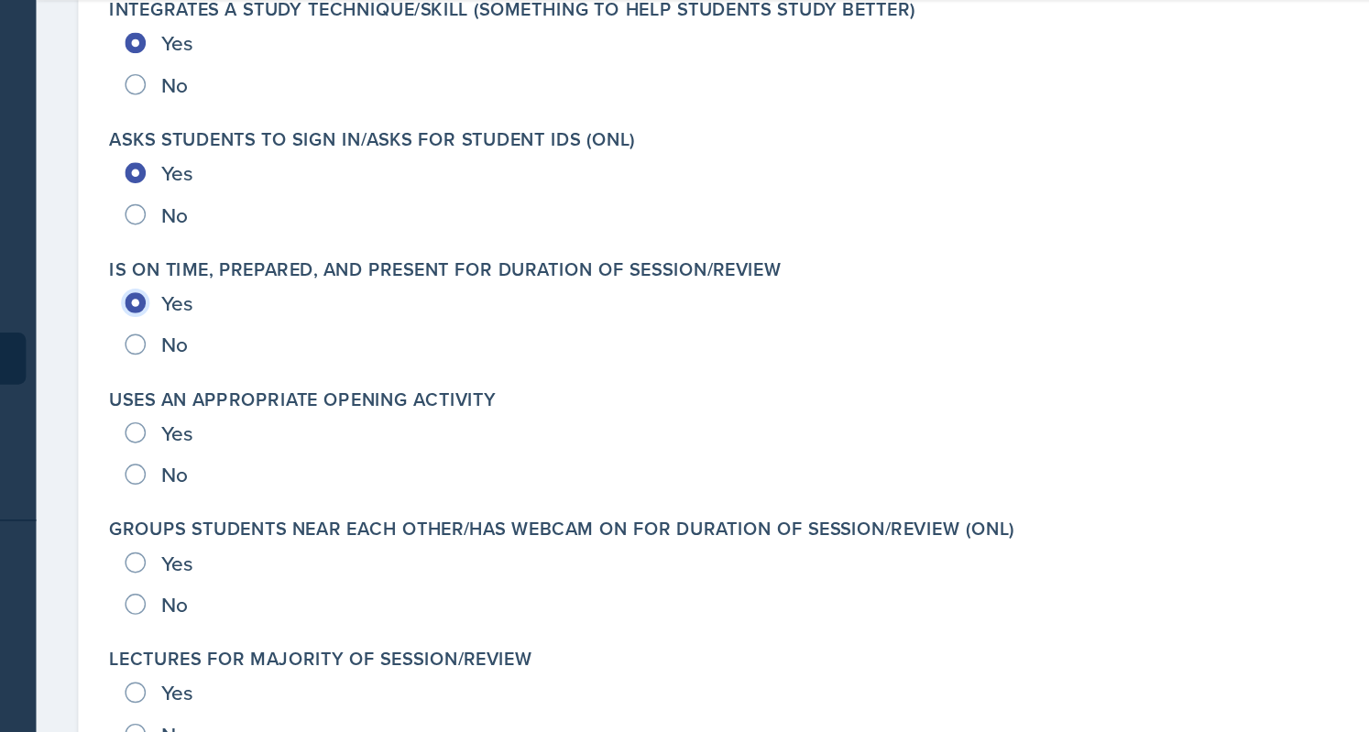
scroll to position [2905, 0]
click at [301, 361] on input "Yes" at bounding box center [304, 363] width 15 height 15
radio input "true"
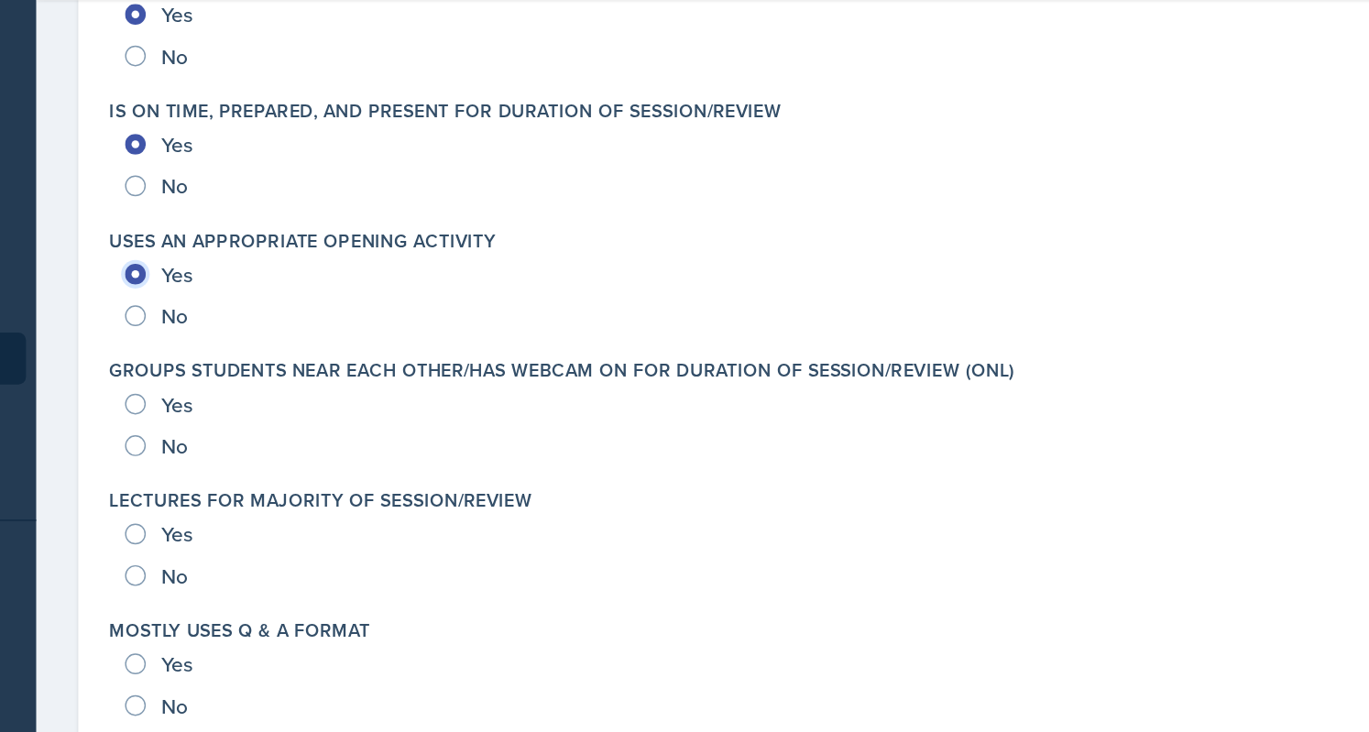
scroll to position [3021, 0]
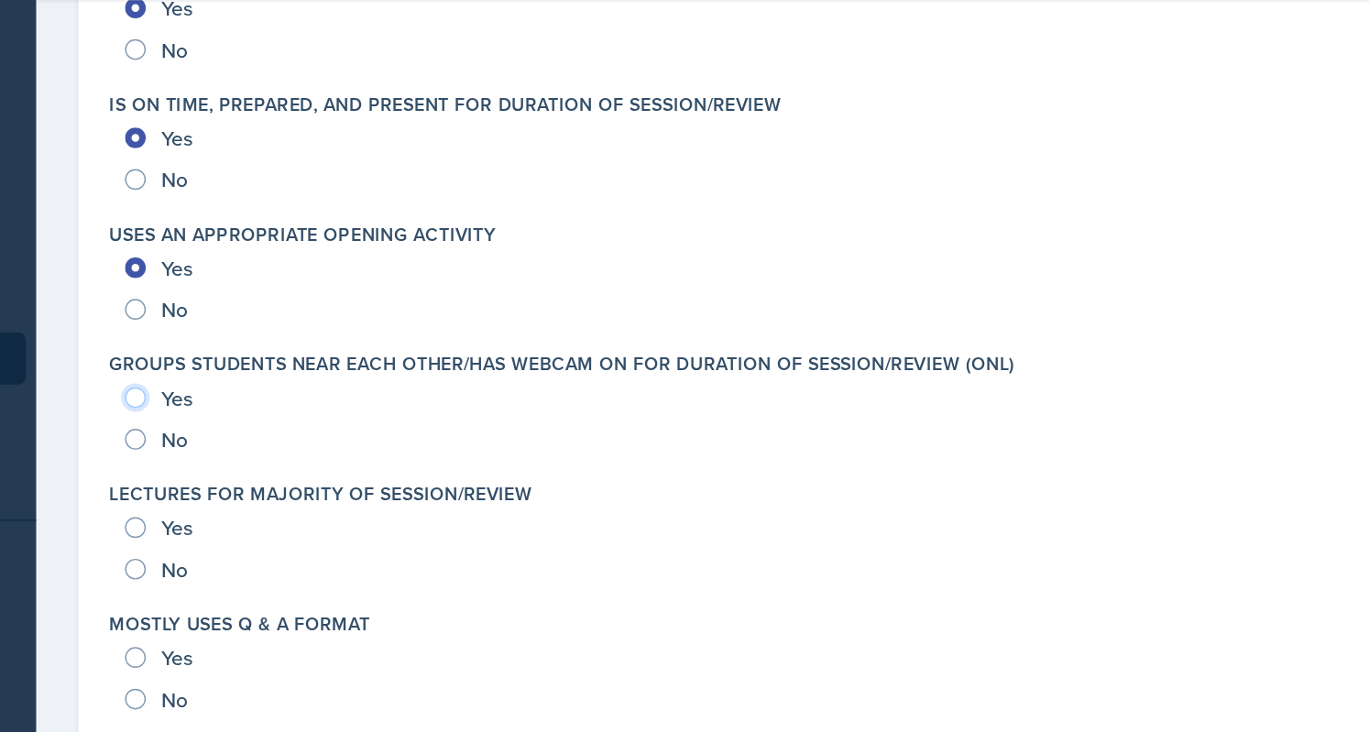
click at [308, 341] on input "Yes" at bounding box center [304, 339] width 15 height 15
radio input "true"
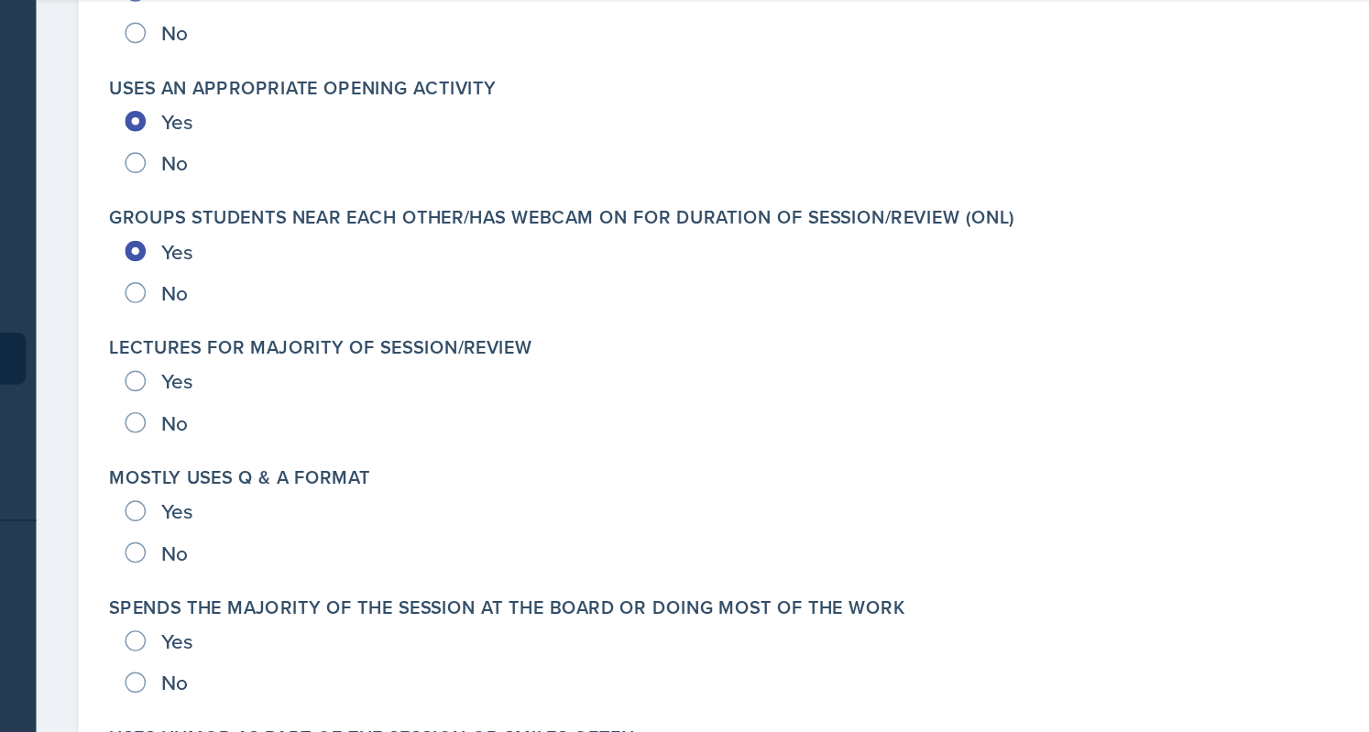
click at [318, 320] on div "Yes" at bounding box center [322, 327] width 51 height 29
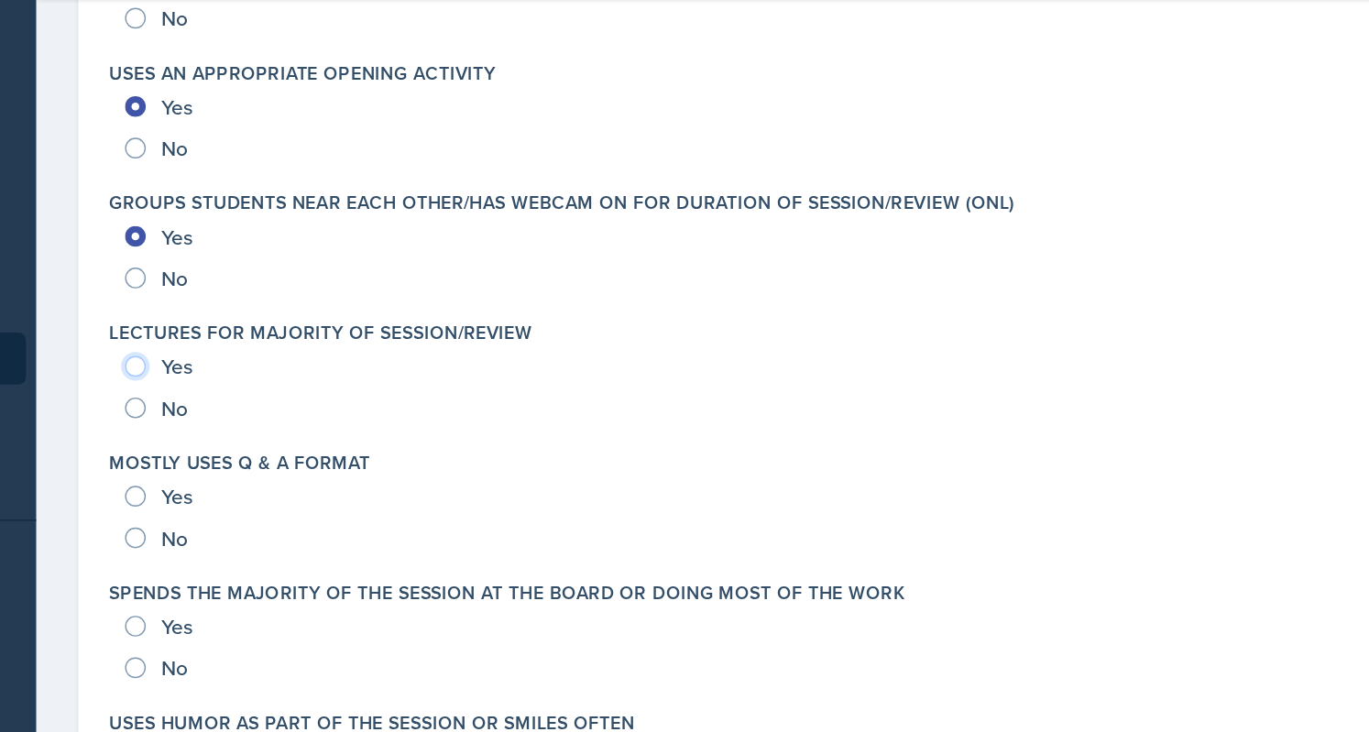
click at [305, 311] on input "Yes" at bounding box center [304, 317] width 15 height 15
radio input "true"
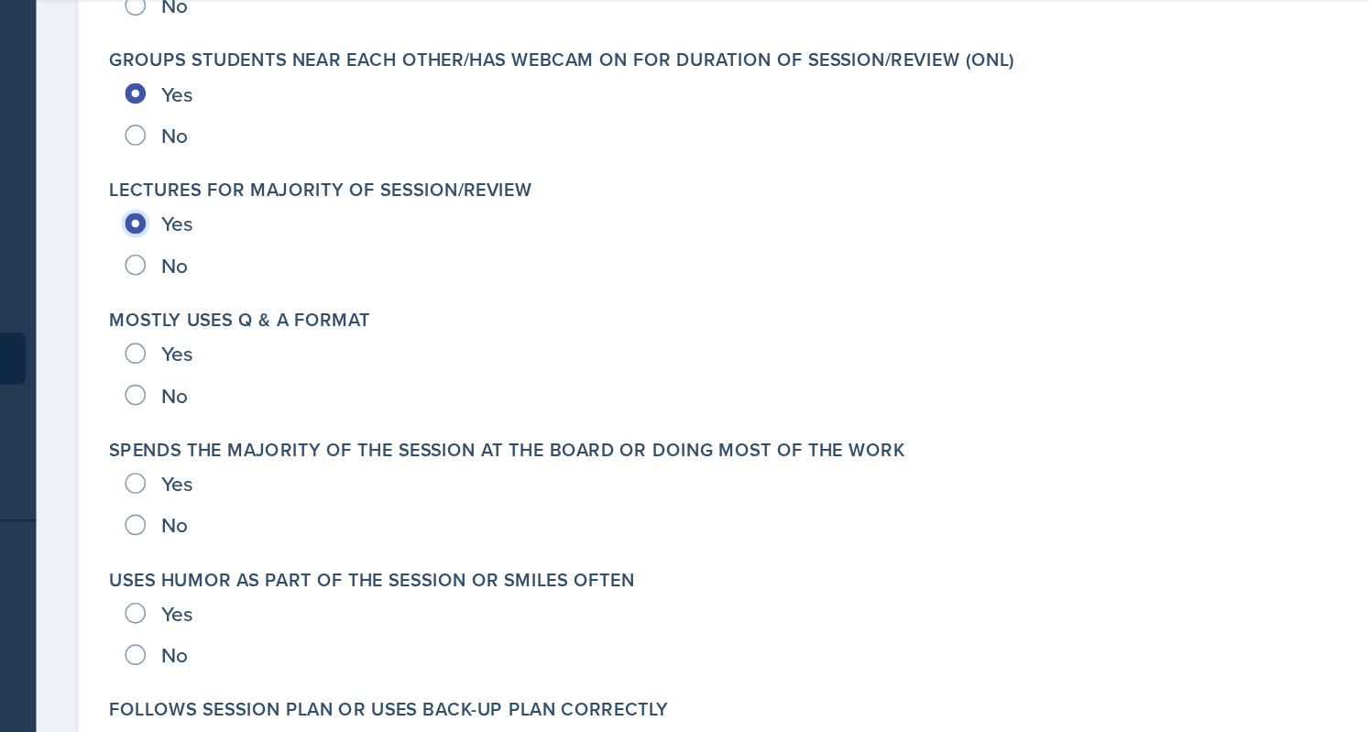
scroll to position [3237, 0]
click at [304, 294] on div "Yes" at bounding box center [322, 306] width 51 height 29
click at [305, 301] on input "Yes" at bounding box center [304, 307] width 15 height 15
radio input "true"
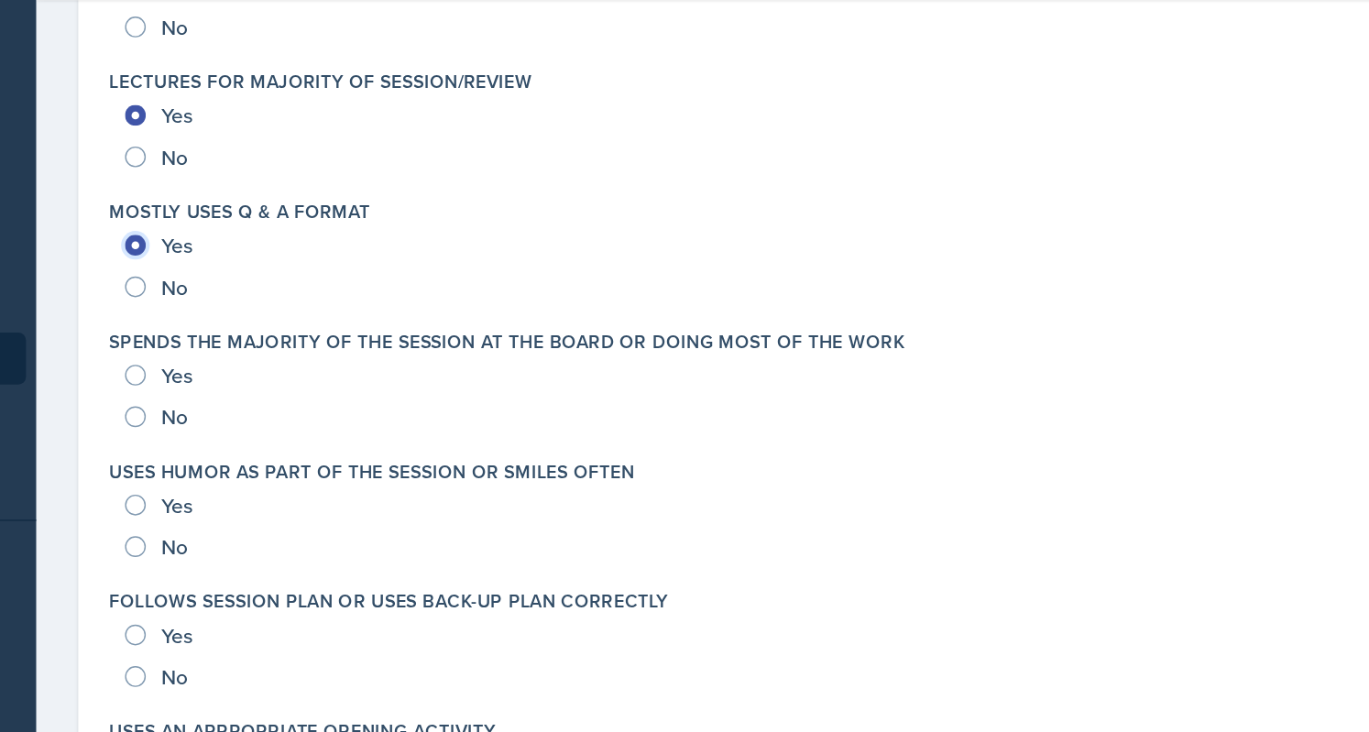
scroll to position [3312, 0]
click at [307, 321] on input "Yes" at bounding box center [304, 323] width 15 height 15
radio input "true"
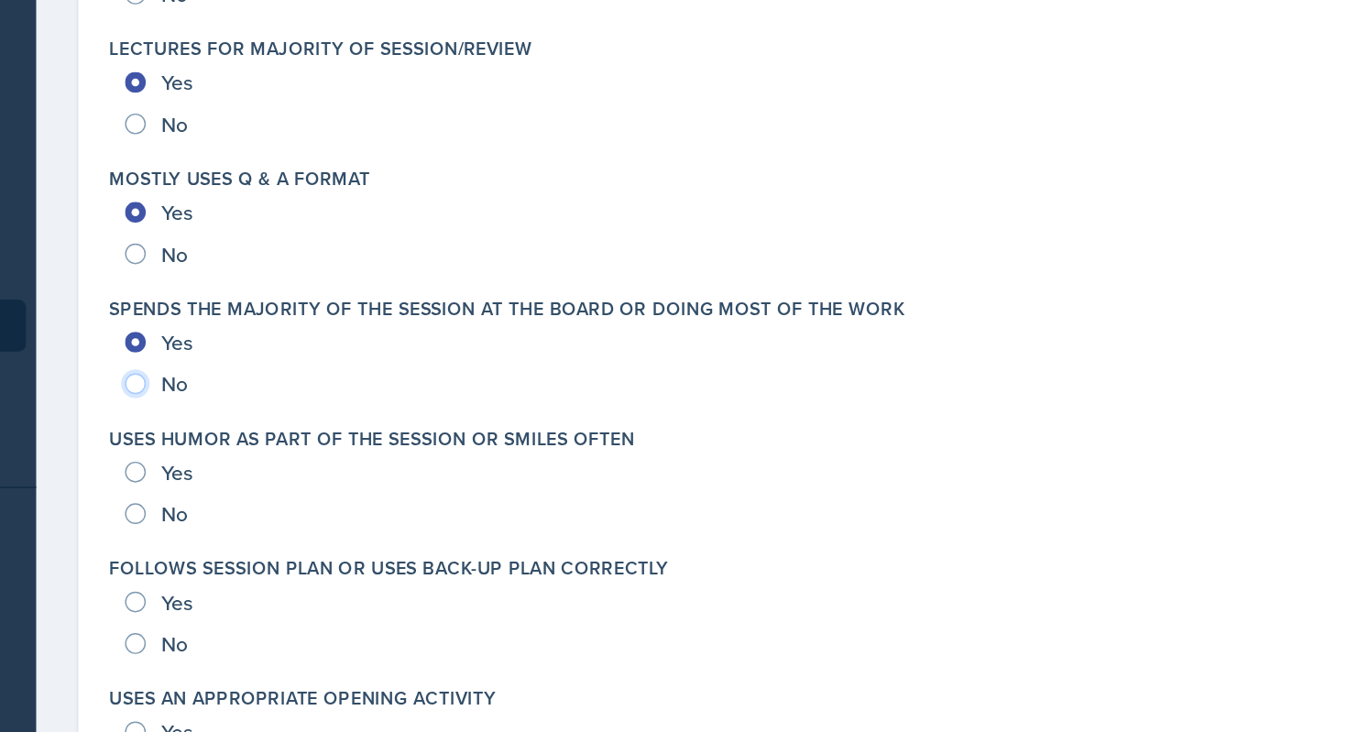
click at [305, 353] on input "No" at bounding box center [304, 352] width 15 height 15
radio input "true"
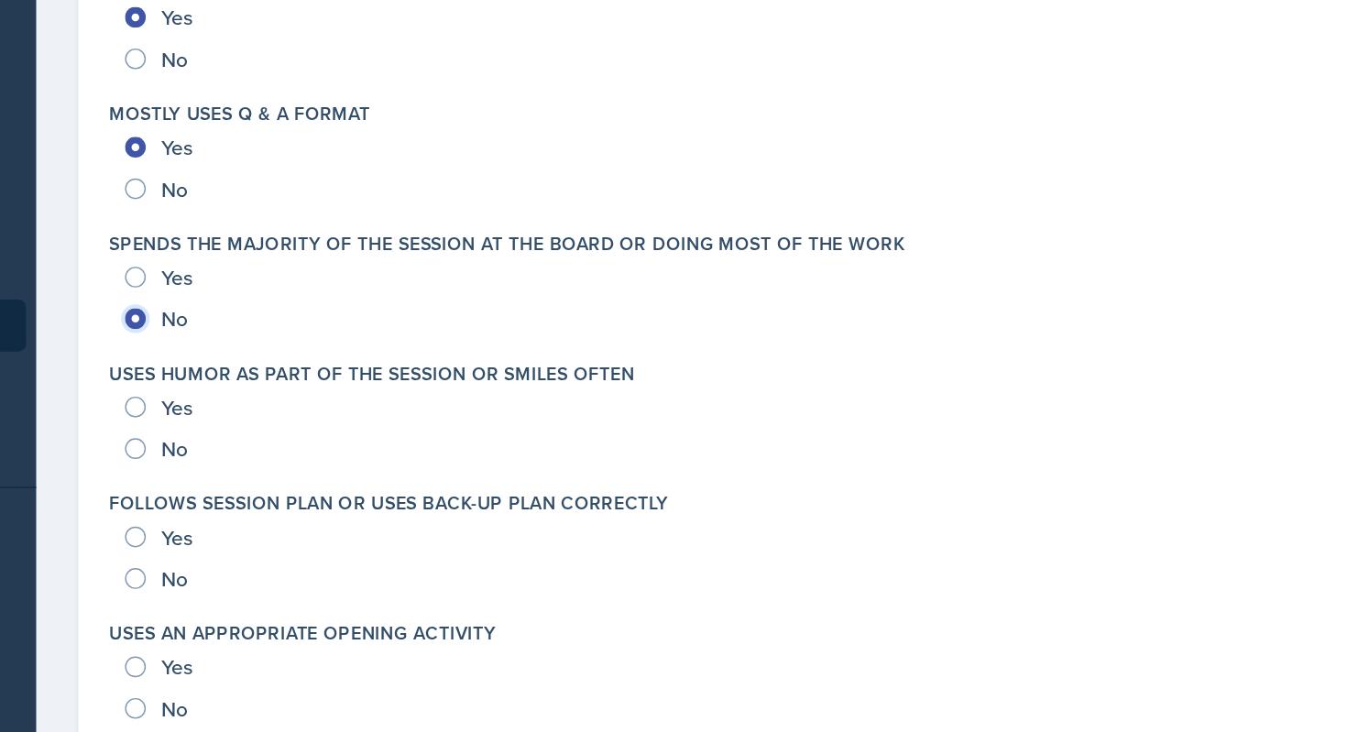
scroll to position [3359, 0]
click at [304, 367] on input "Yes" at bounding box center [304, 368] width 15 height 15
radio input "true"
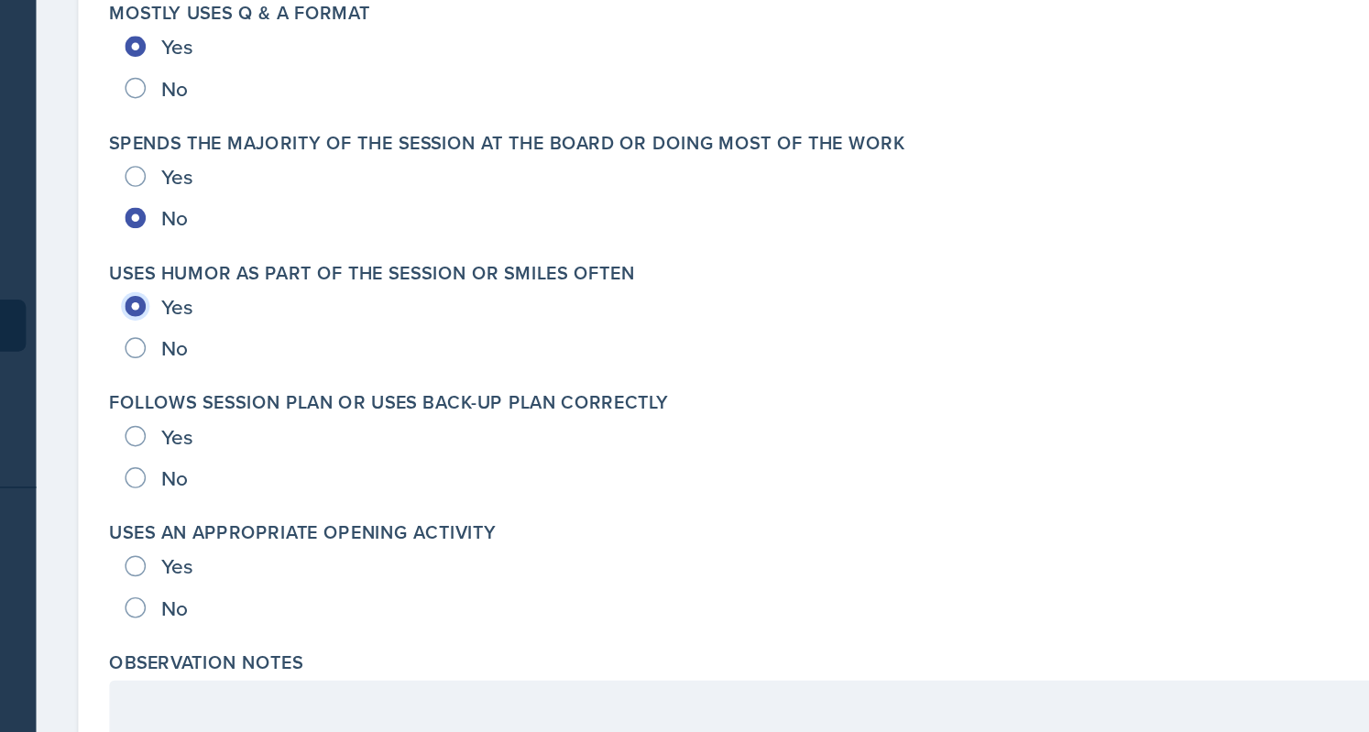
scroll to position [3430, 0]
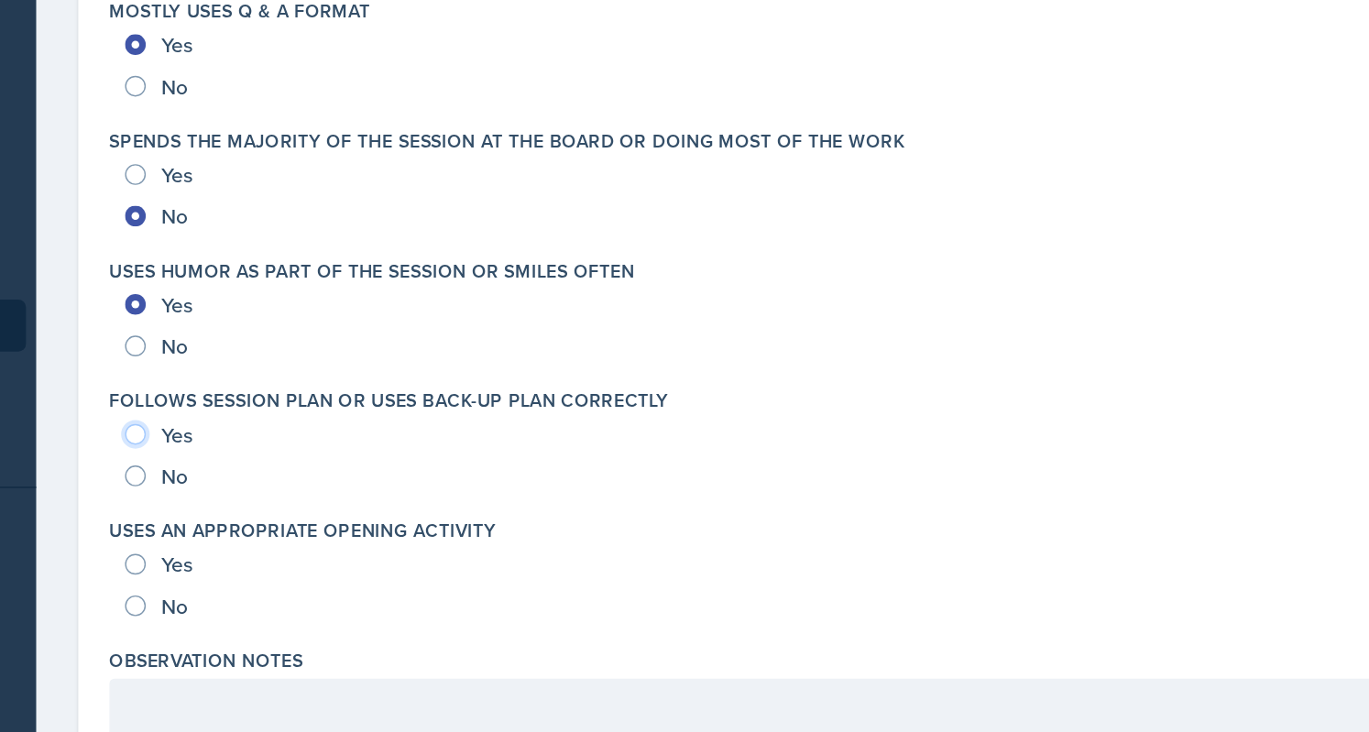
click at [302, 381] on input "Yes" at bounding box center [304, 388] width 15 height 15
radio input "true"
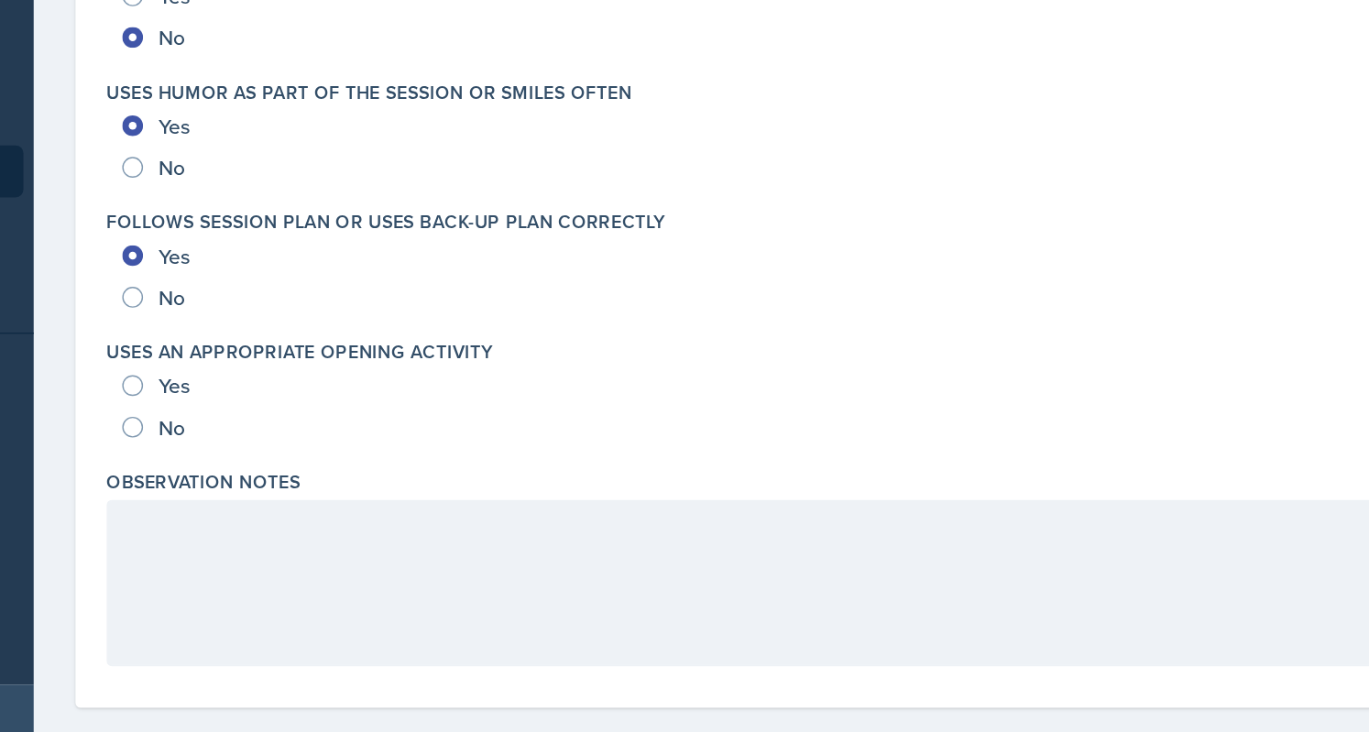
click at [329, 454] on span "Yes" at bounding box center [334, 463] width 22 height 18
click at [312, 455] on input "Yes" at bounding box center [304, 462] width 15 height 15
radio input "true"
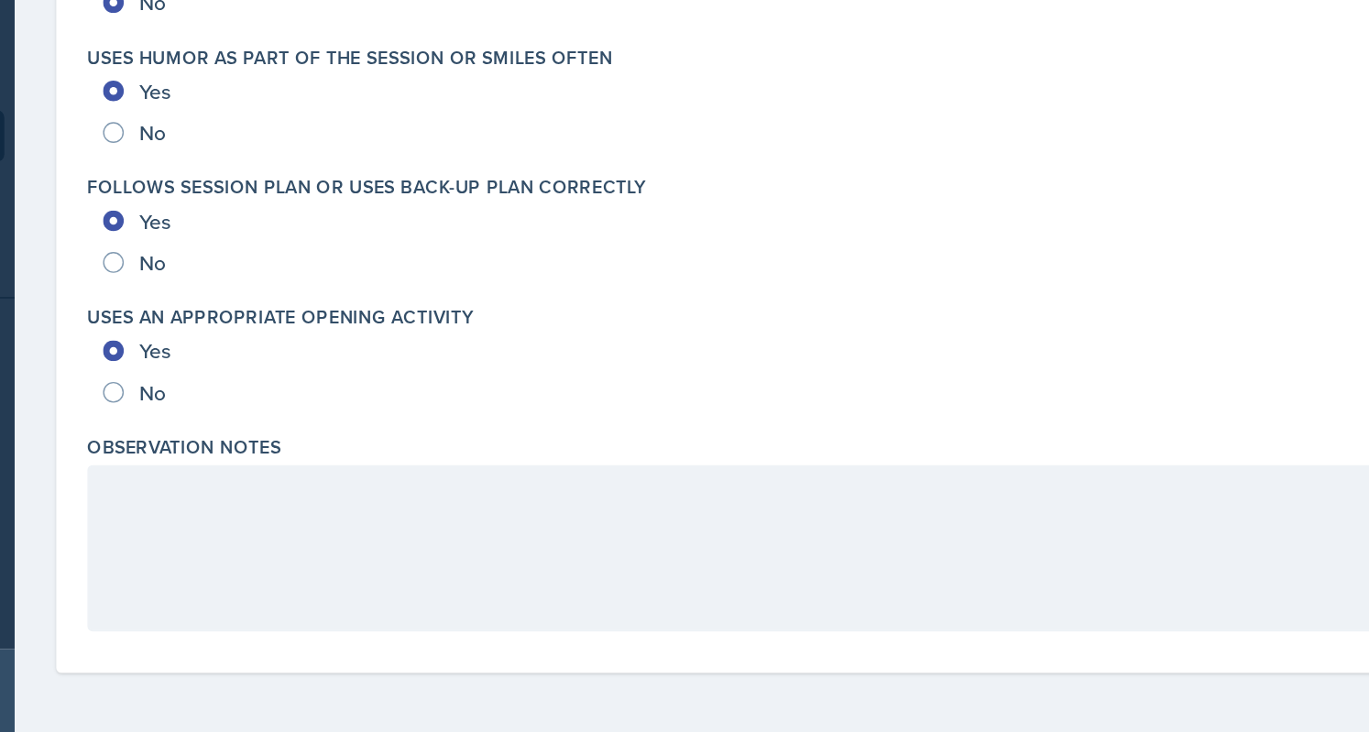
click at [358, 570] on div at bounding box center [765, 601] width 959 height 117
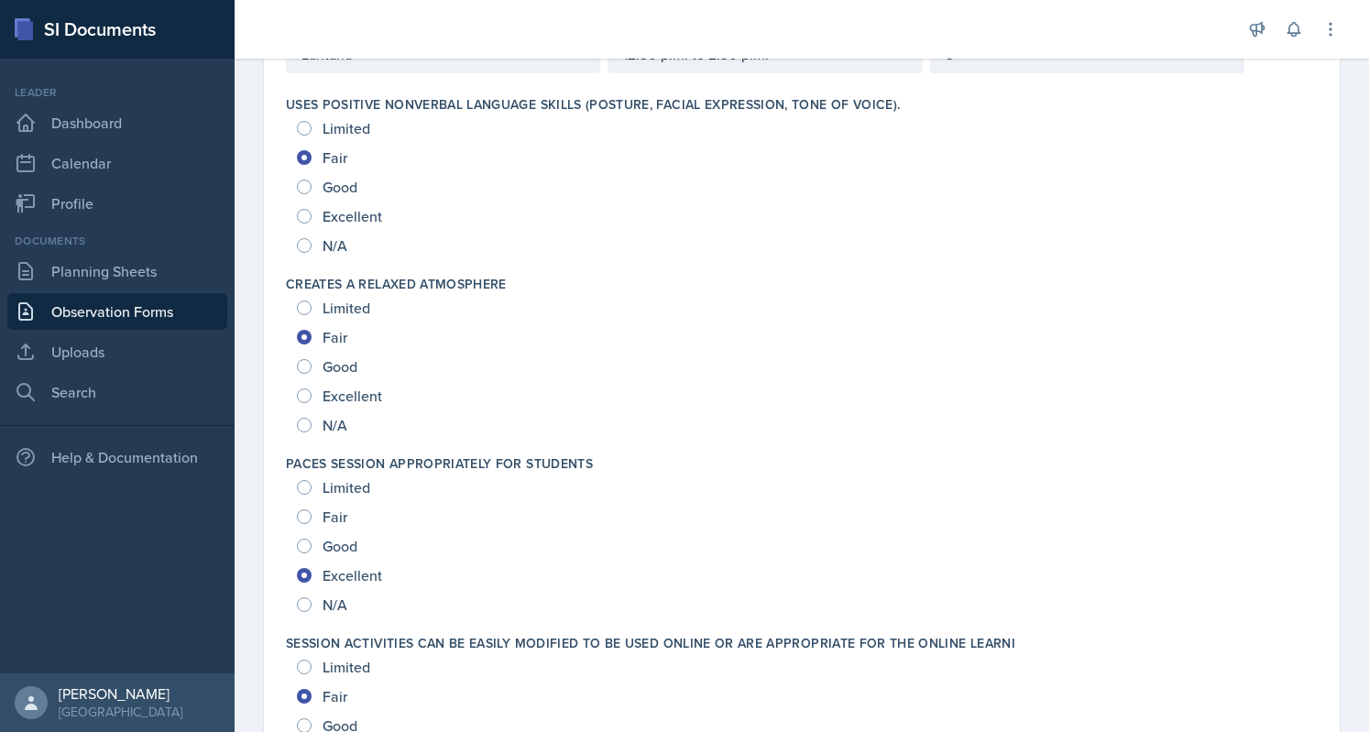
scroll to position [0, 0]
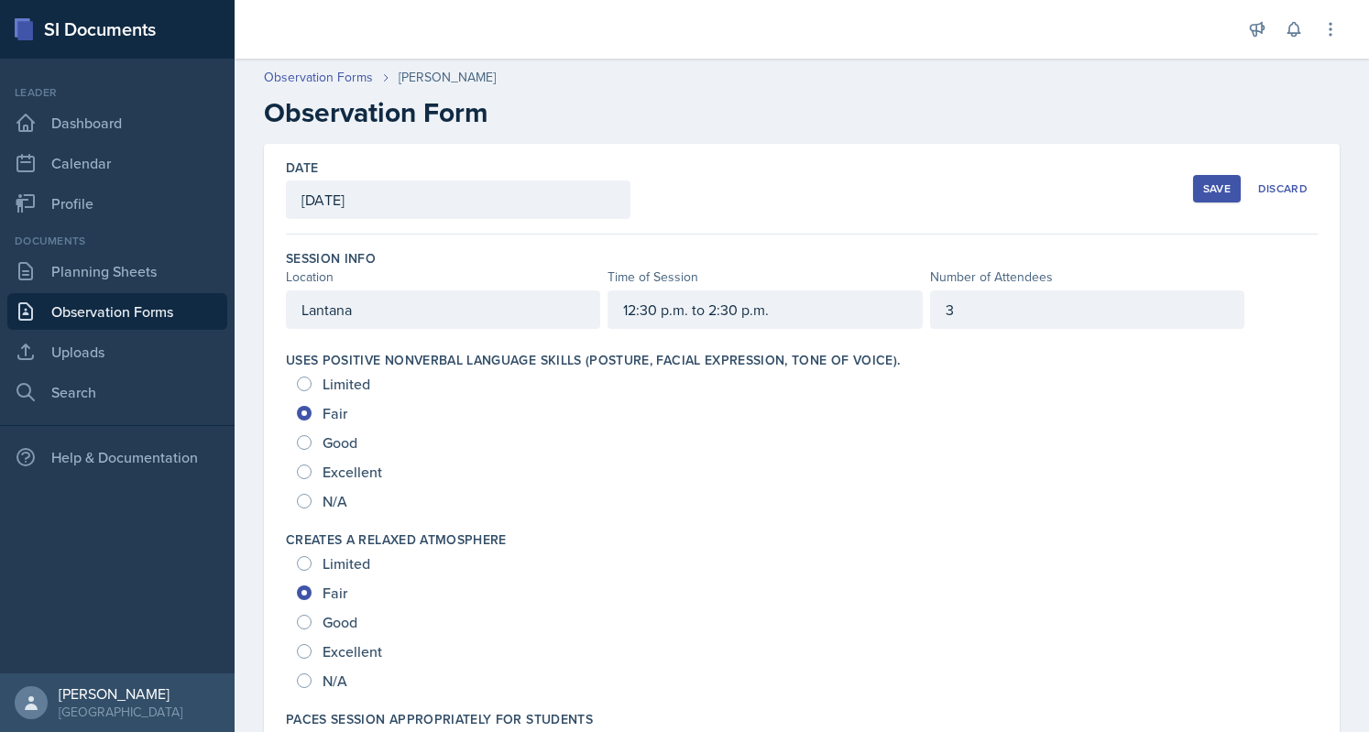
click at [1193, 191] on button "Save" at bounding box center [1217, 188] width 48 height 27
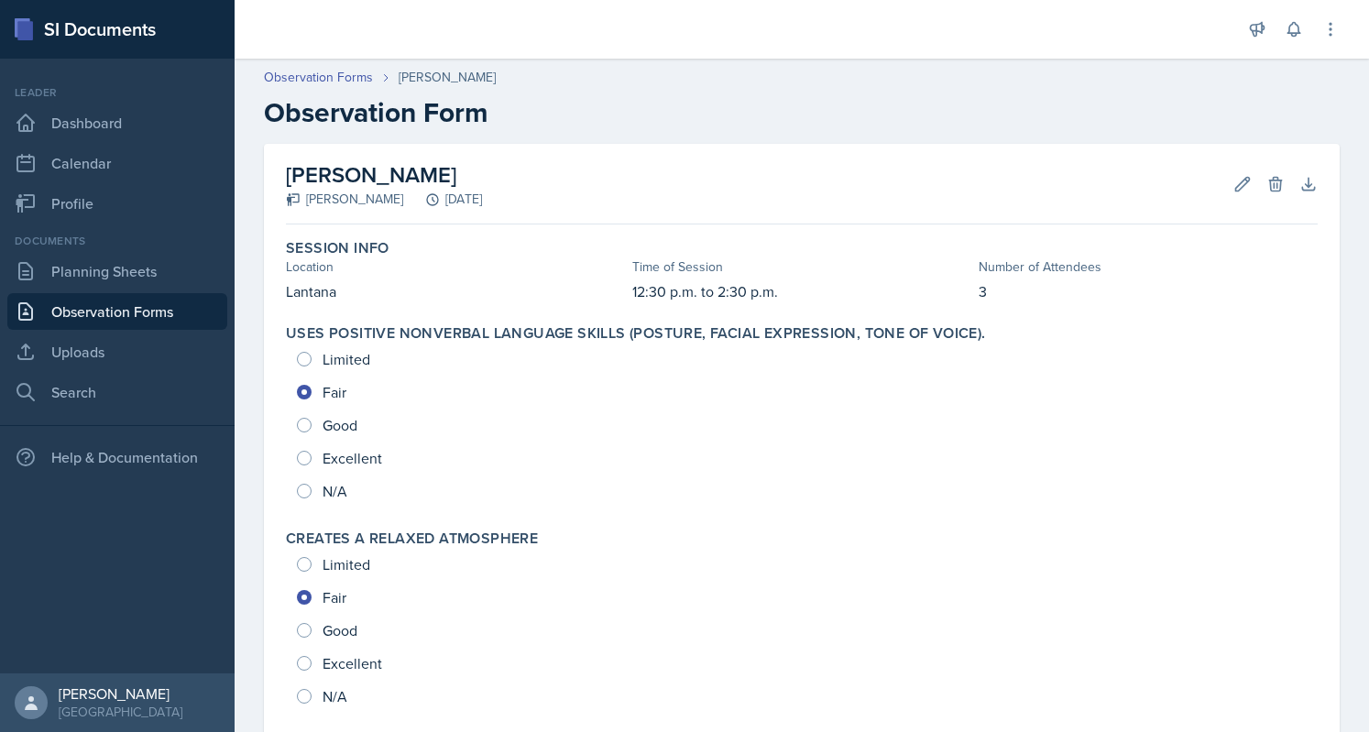
click at [161, 306] on link "Observation Forms" at bounding box center [117, 311] width 220 height 37
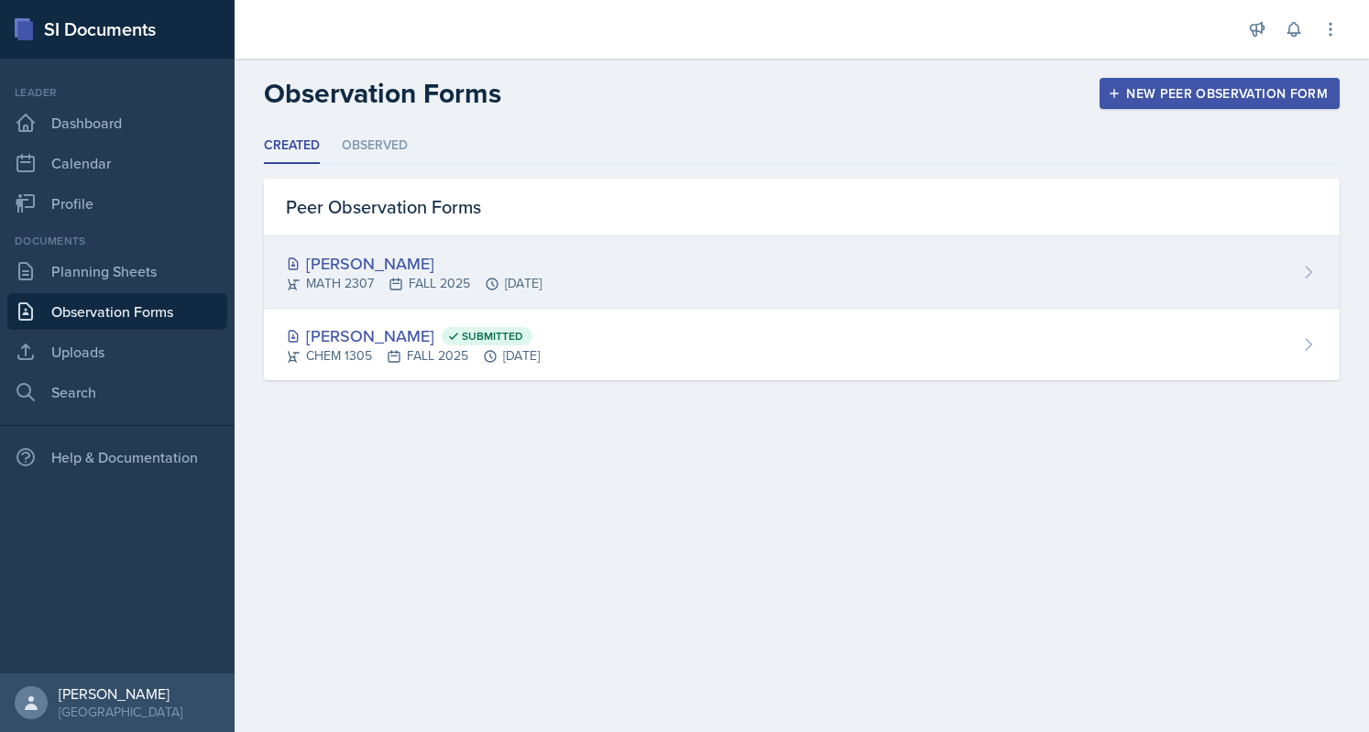
click at [403, 273] on div "[PERSON_NAME]" at bounding box center [414, 263] width 256 height 25
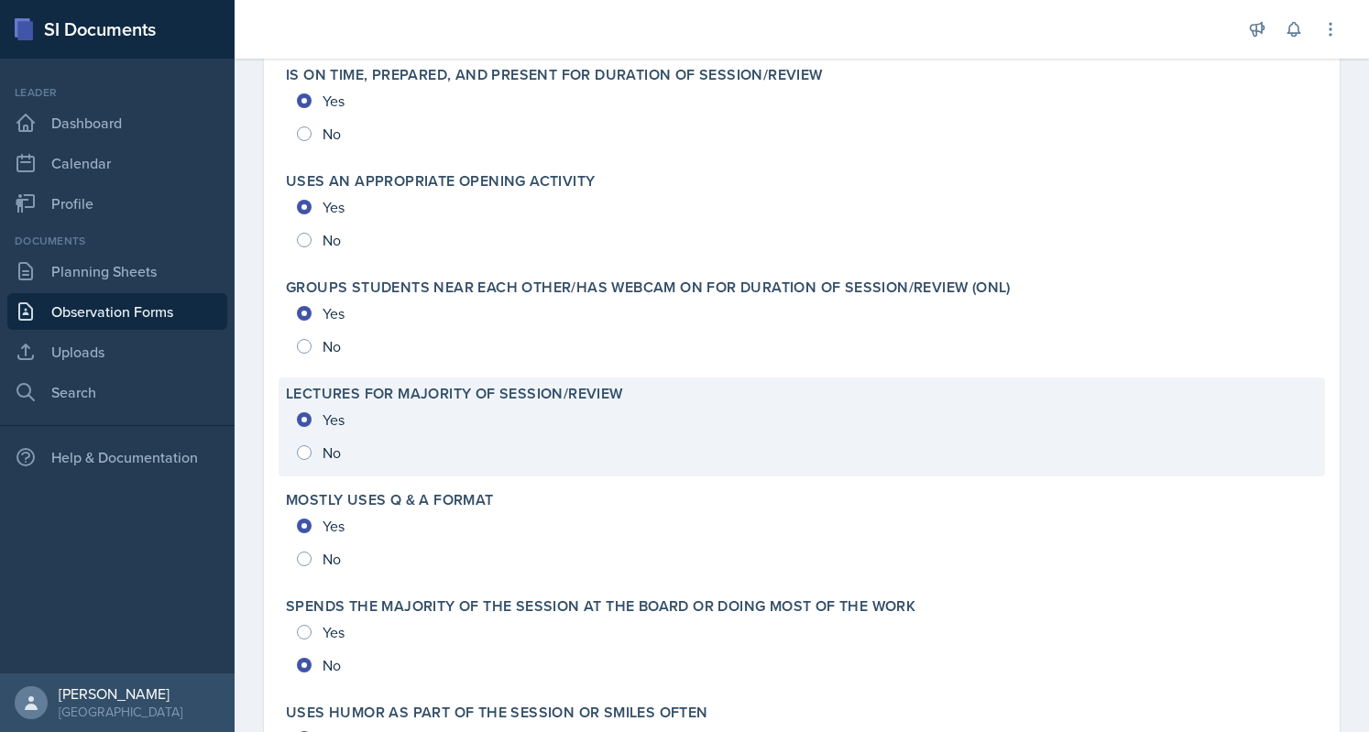
scroll to position [3919, 0]
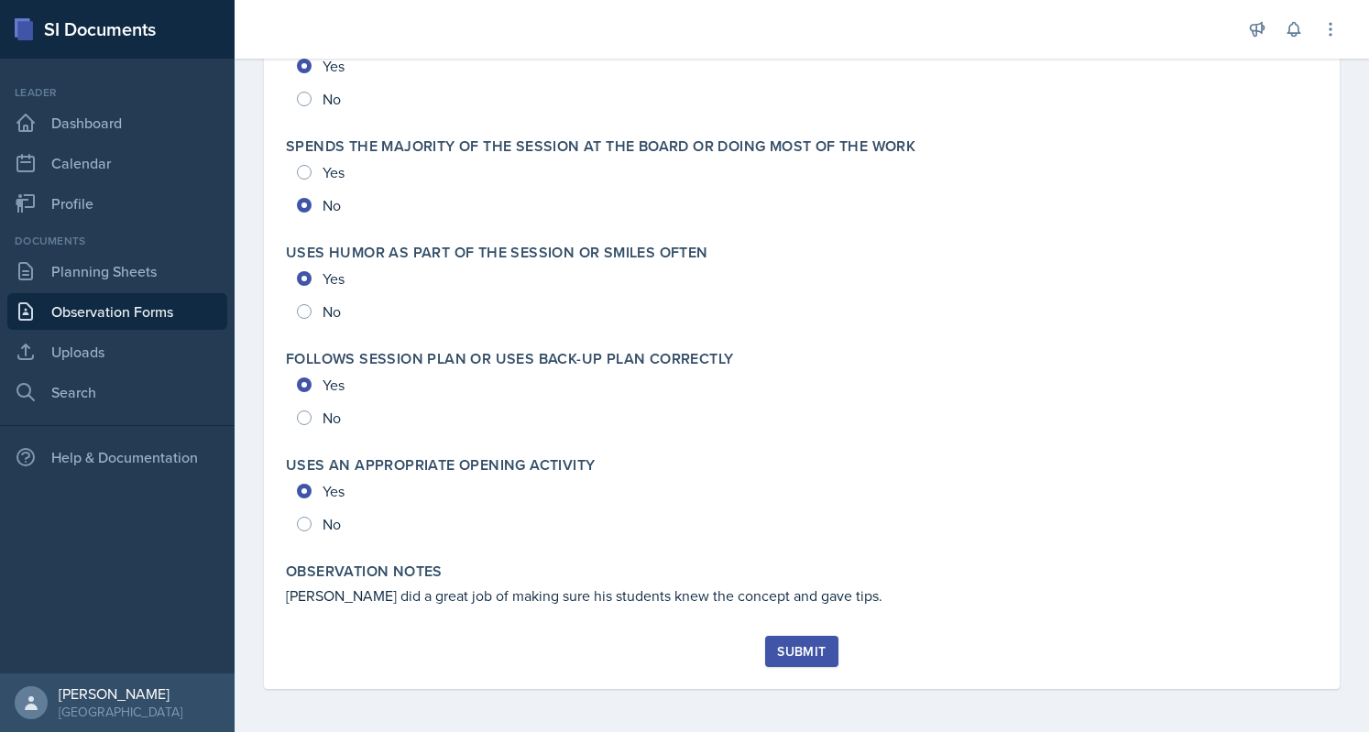
click at [813, 658] on div "Submit" at bounding box center [801, 651] width 49 height 15
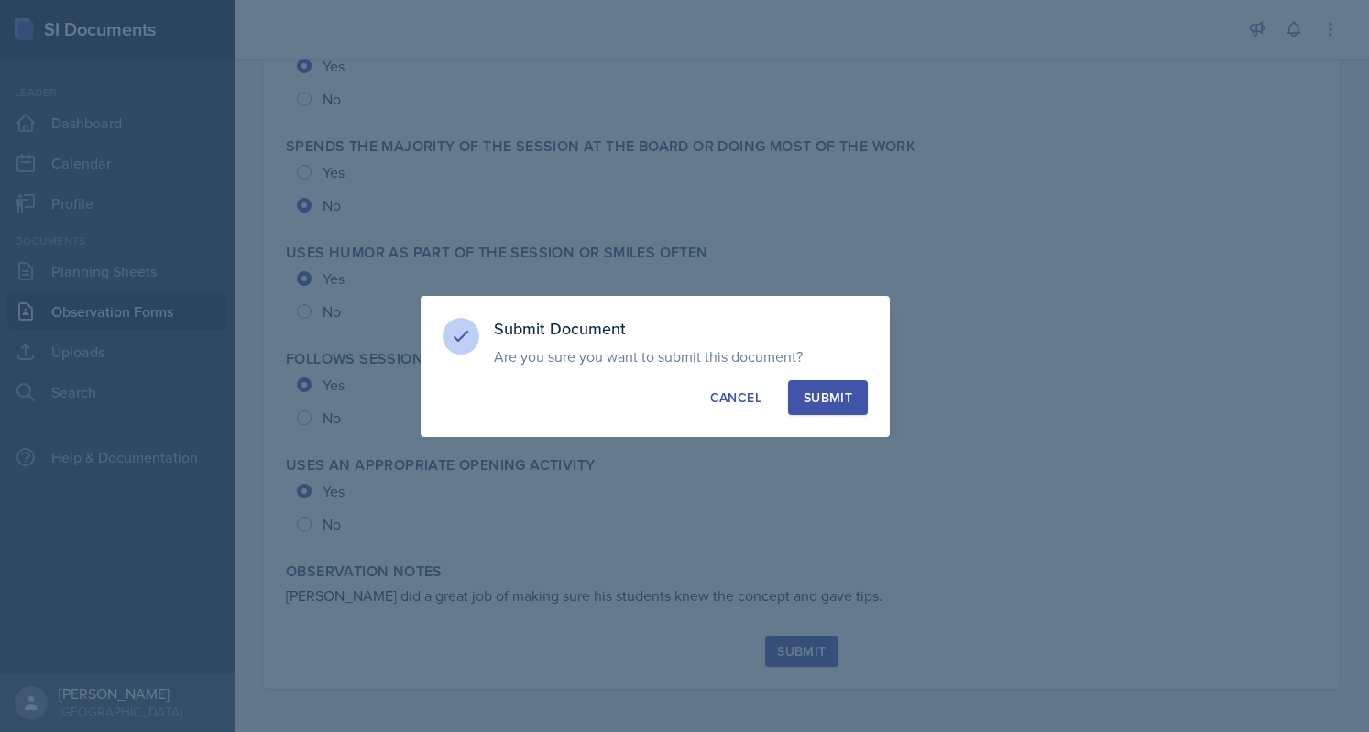
click at [826, 404] on div "Submit" at bounding box center [828, 398] width 49 height 18
radio input "true"
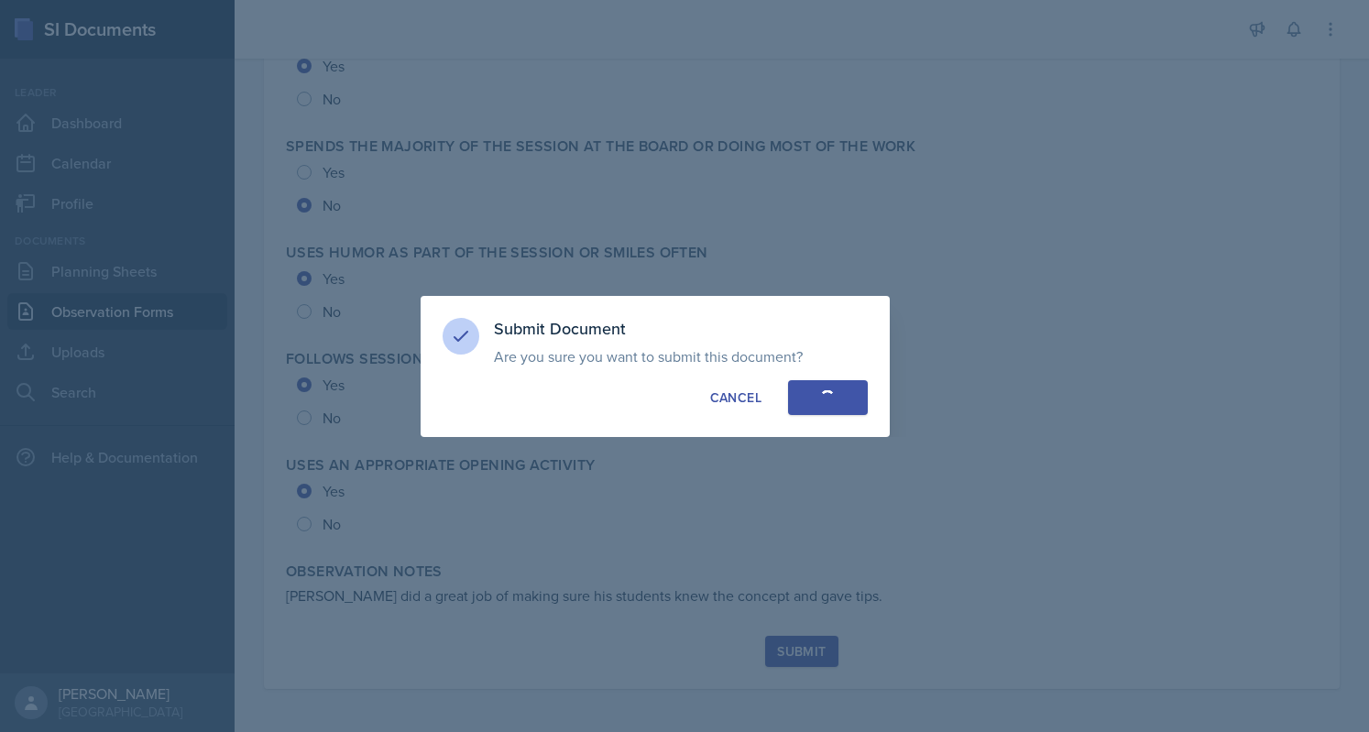
radio input "true"
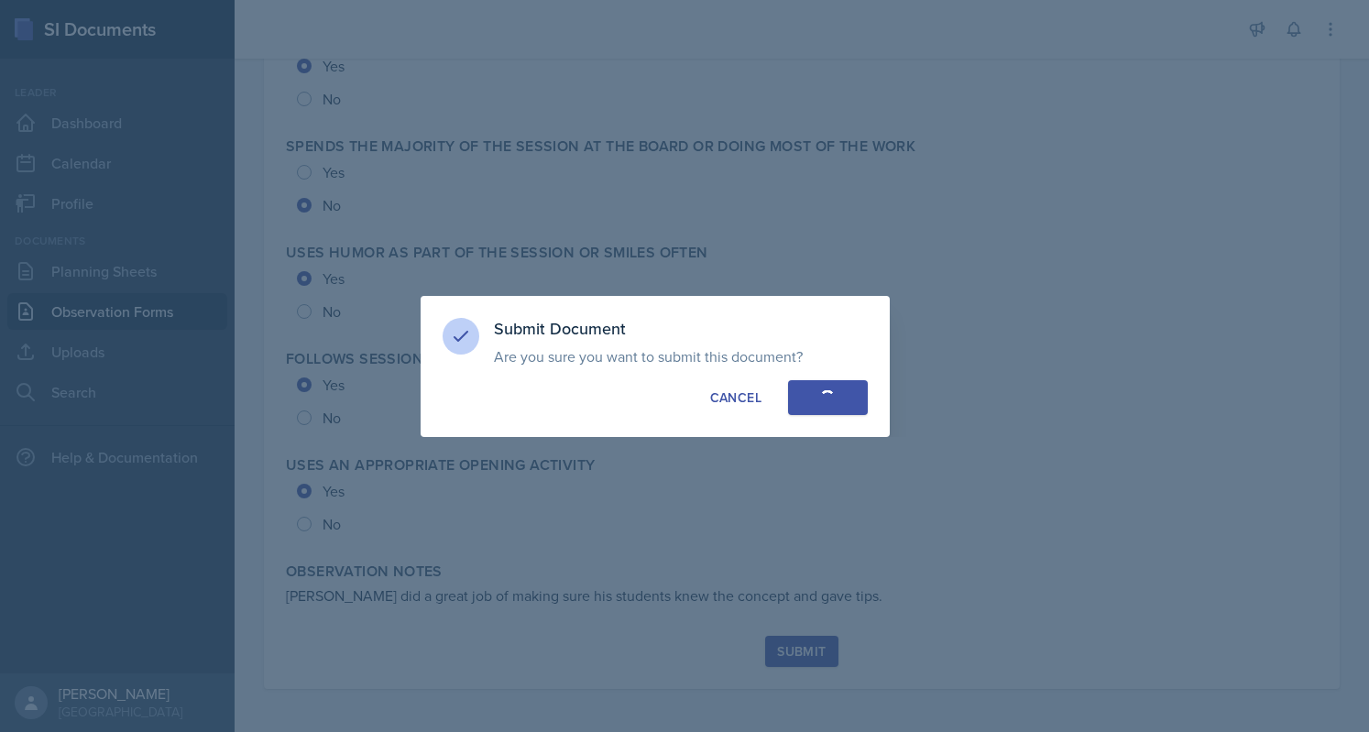
radio input "true"
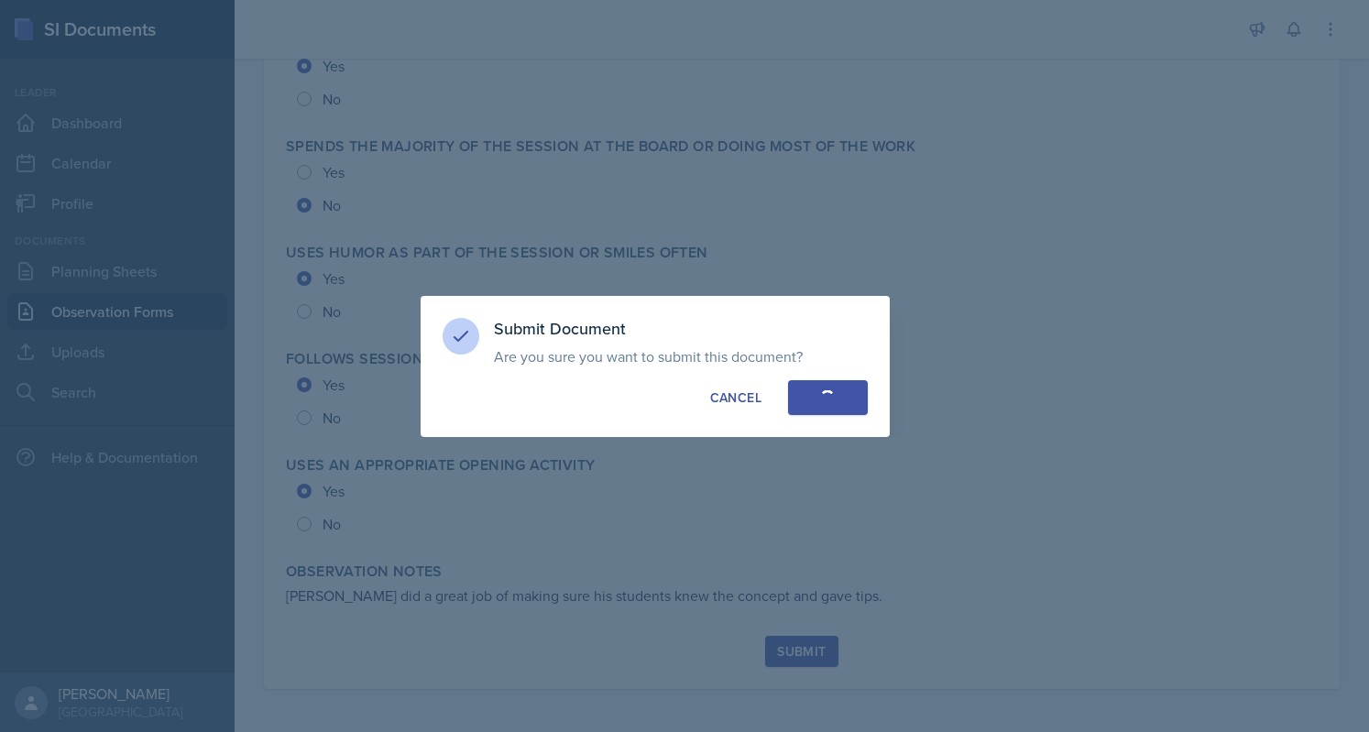
radio input "true"
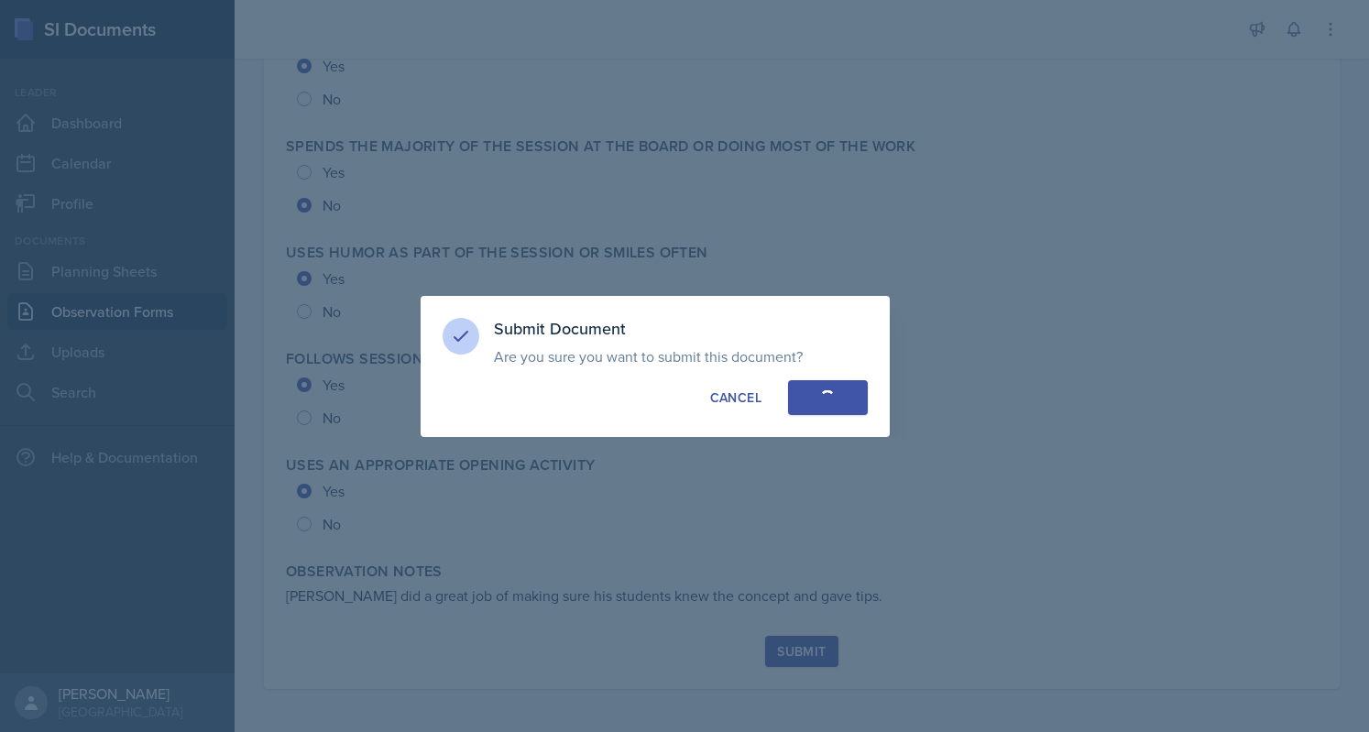
radio input "true"
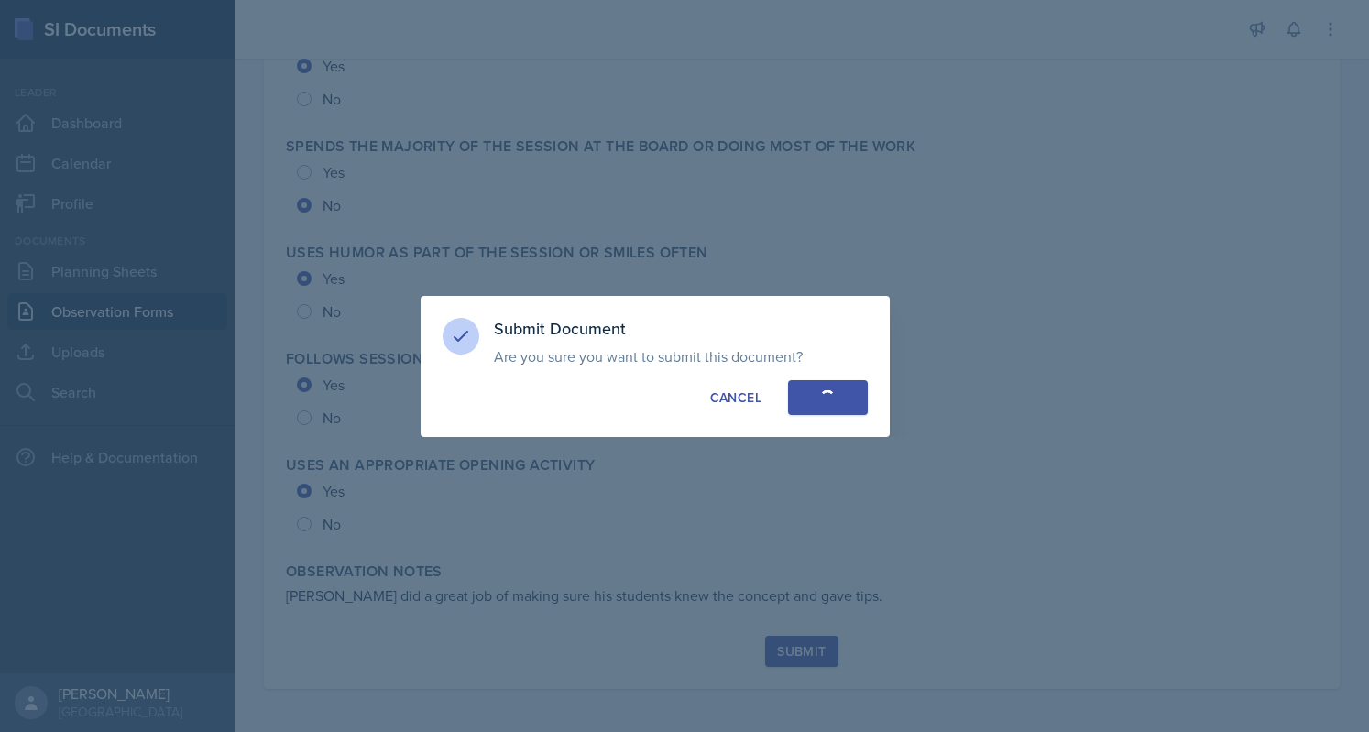
radio input "true"
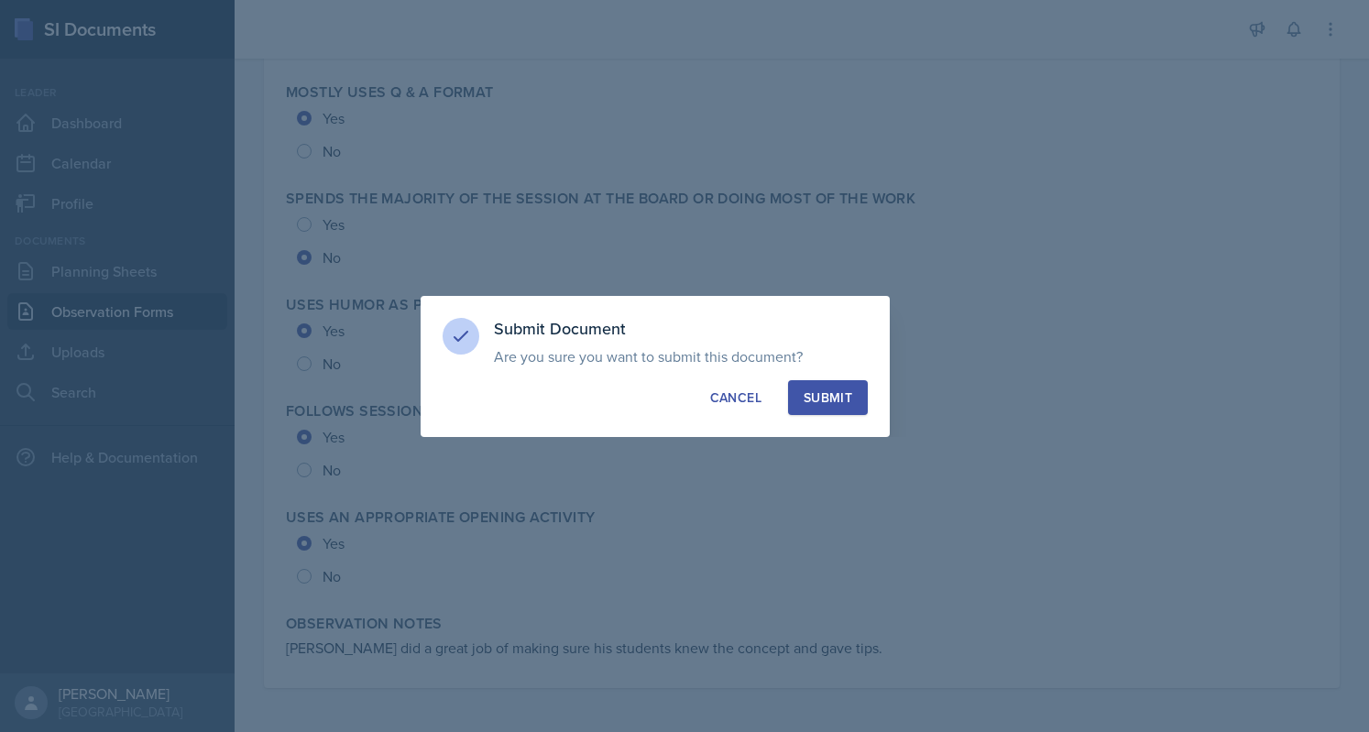
scroll to position [3865, 0]
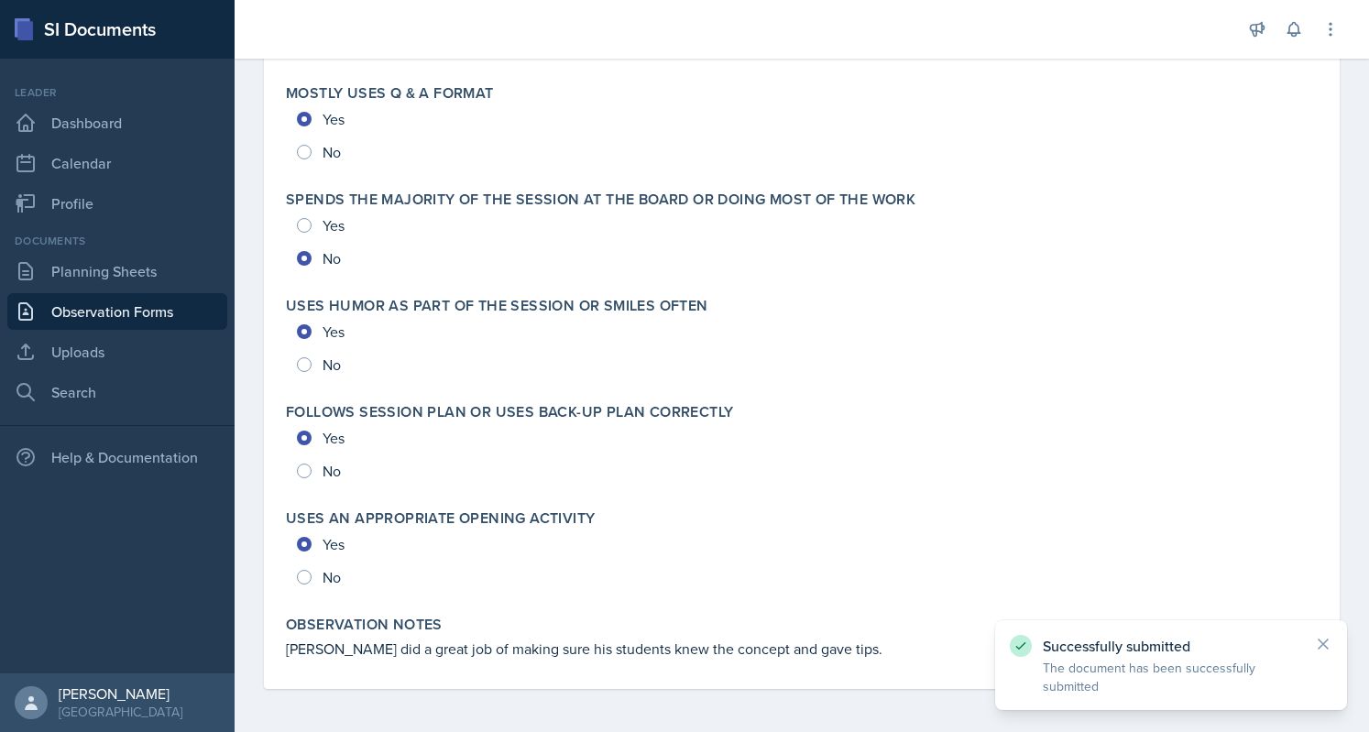
click at [95, 302] on link "Observation Forms" at bounding box center [117, 311] width 220 height 37
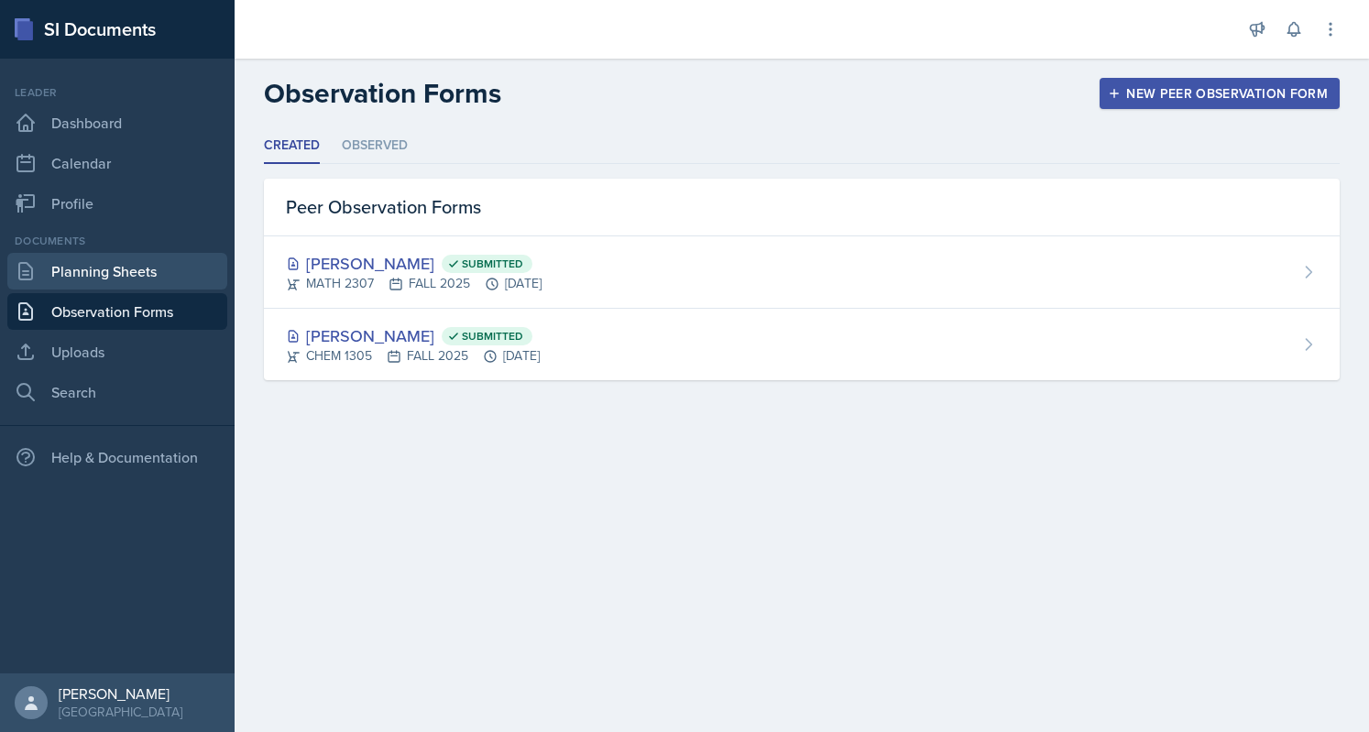
click at [110, 269] on link "Planning Sheets" at bounding box center [117, 271] width 220 height 37
